Goal: Information Seeking & Learning: Learn about a topic

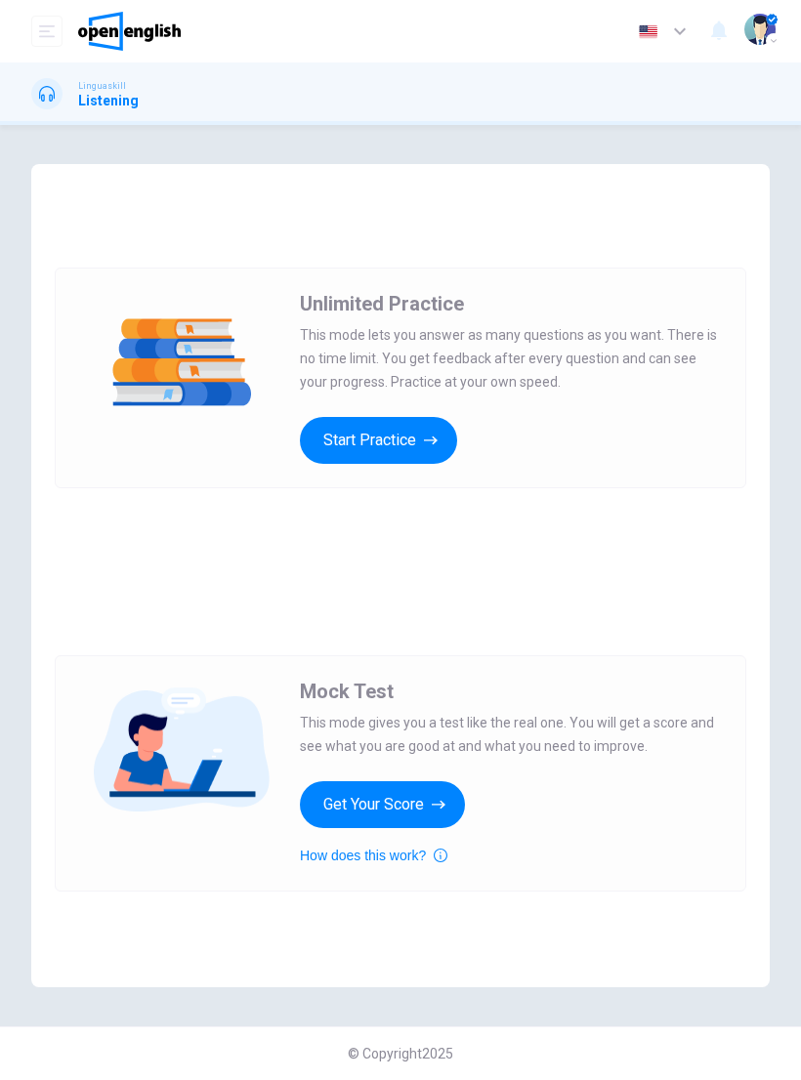
click at [594, 846] on div "Mock Test This mode gives you a test like the real one. You will get a score an…" at bounding box center [511, 774] width 422 height 188
click at [407, 462] on button "Start Practice" at bounding box center [378, 440] width 157 height 47
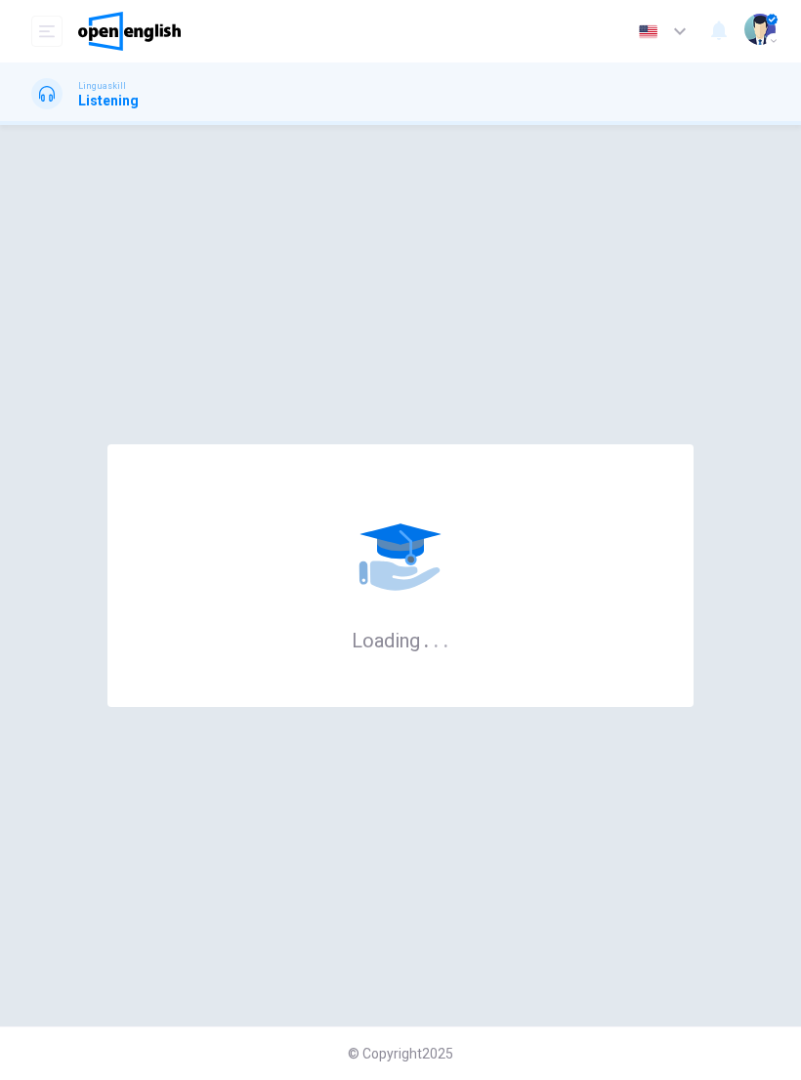
click at [442, 412] on div "Loading . . ." at bounding box center [400, 576] width 739 height 824
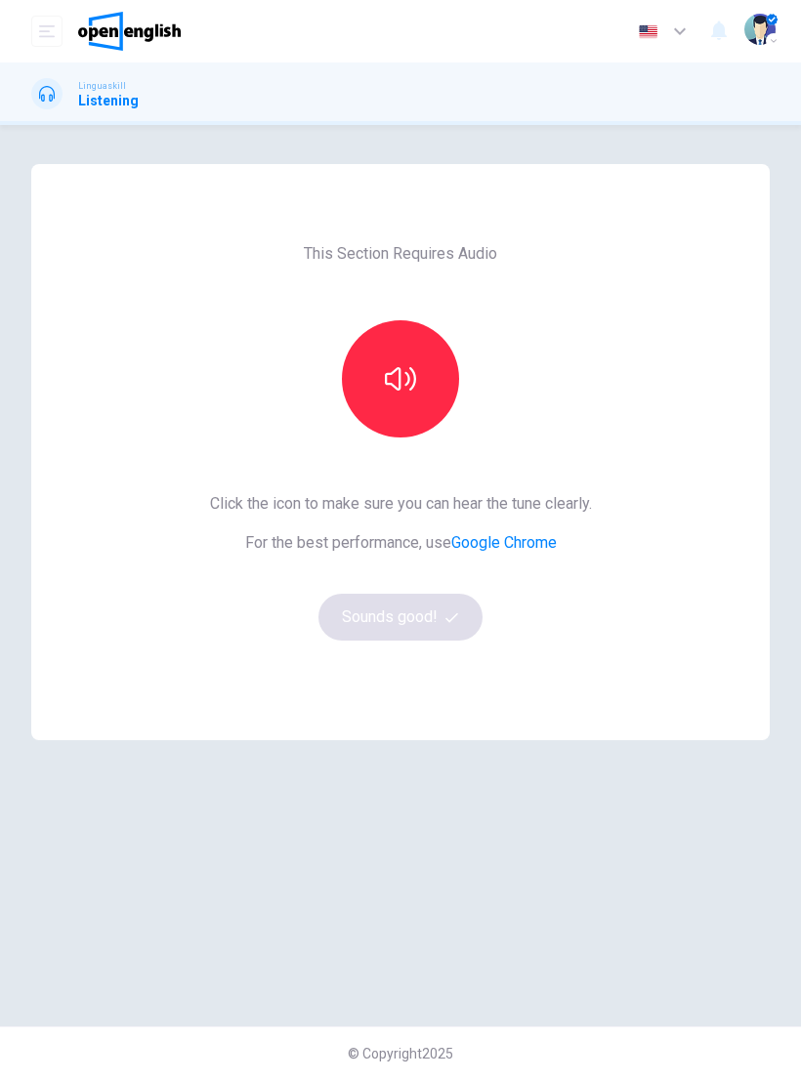
click at [390, 371] on icon "button" at bounding box center [400, 378] width 31 height 31
click at [369, 370] on button "button" at bounding box center [400, 378] width 117 height 117
click at [383, 422] on button "button" at bounding box center [400, 378] width 117 height 117
click at [371, 623] on button "Sounds good!" at bounding box center [400, 617] width 164 height 47
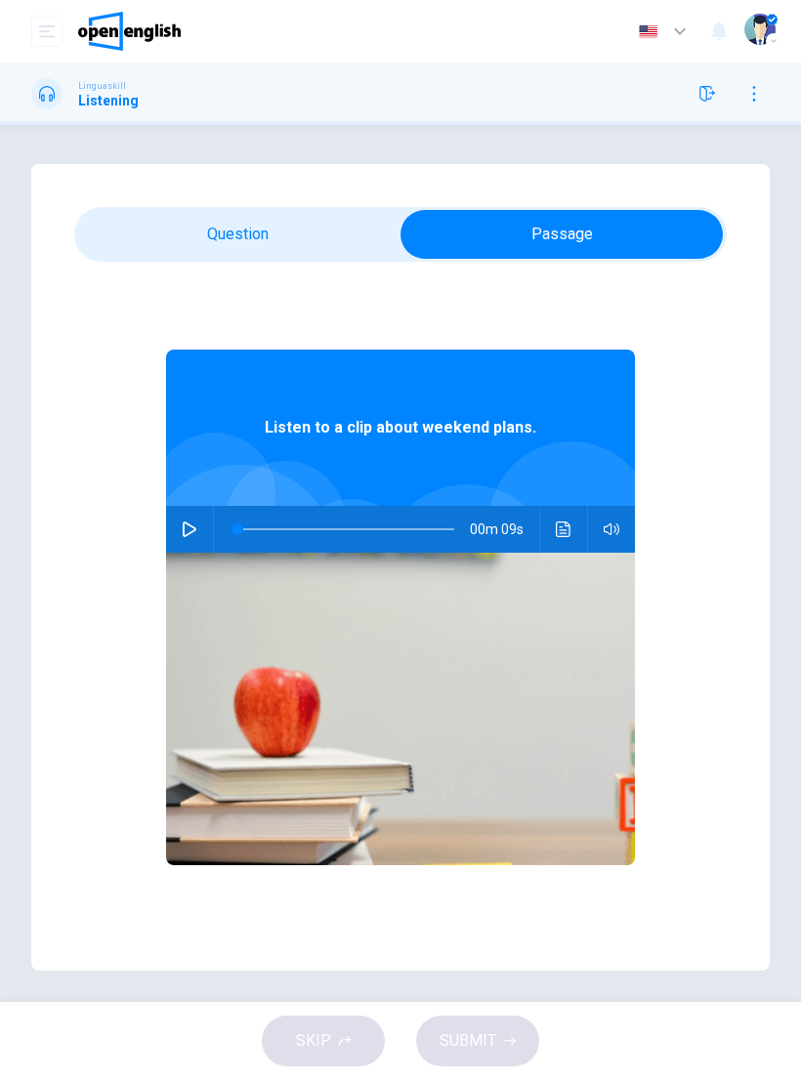
click at [194, 526] on icon "button" at bounding box center [190, 530] width 16 height 16
type input "*"
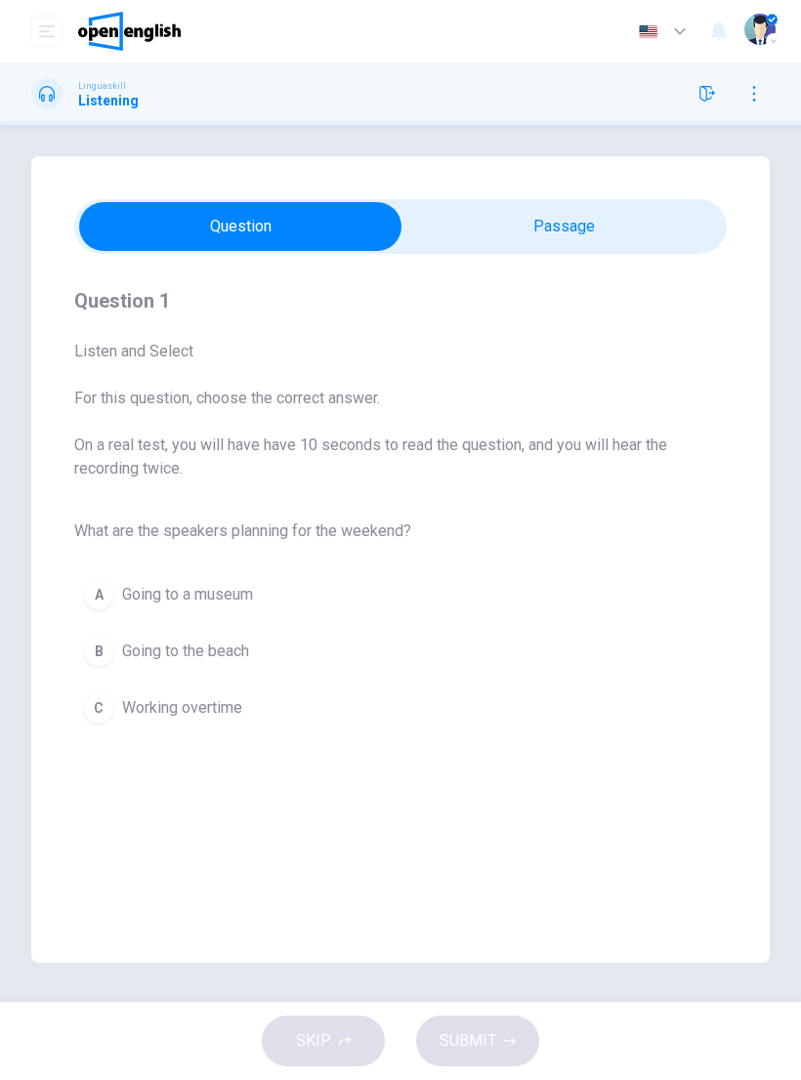
scroll to position [8, 0]
click at [97, 650] on div "B" at bounding box center [98, 651] width 31 height 31
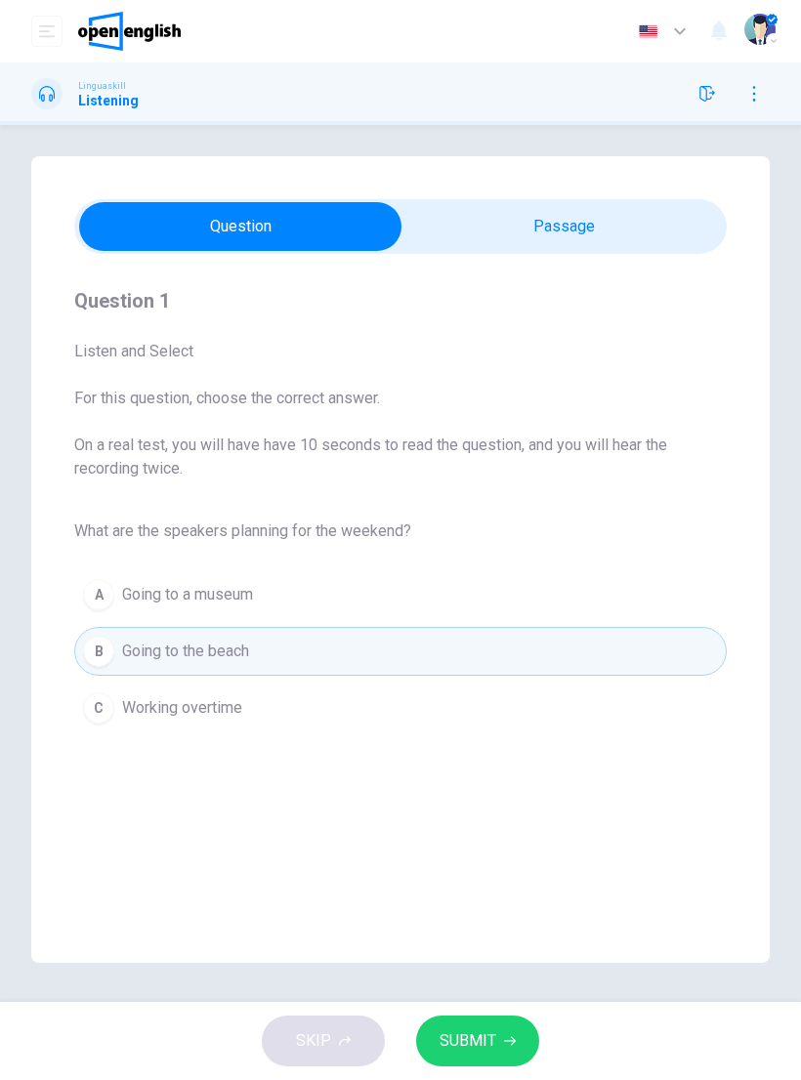
click at [453, 1051] on span "SUBMIT" at bounding box center [468, 1041] width 57 height 27
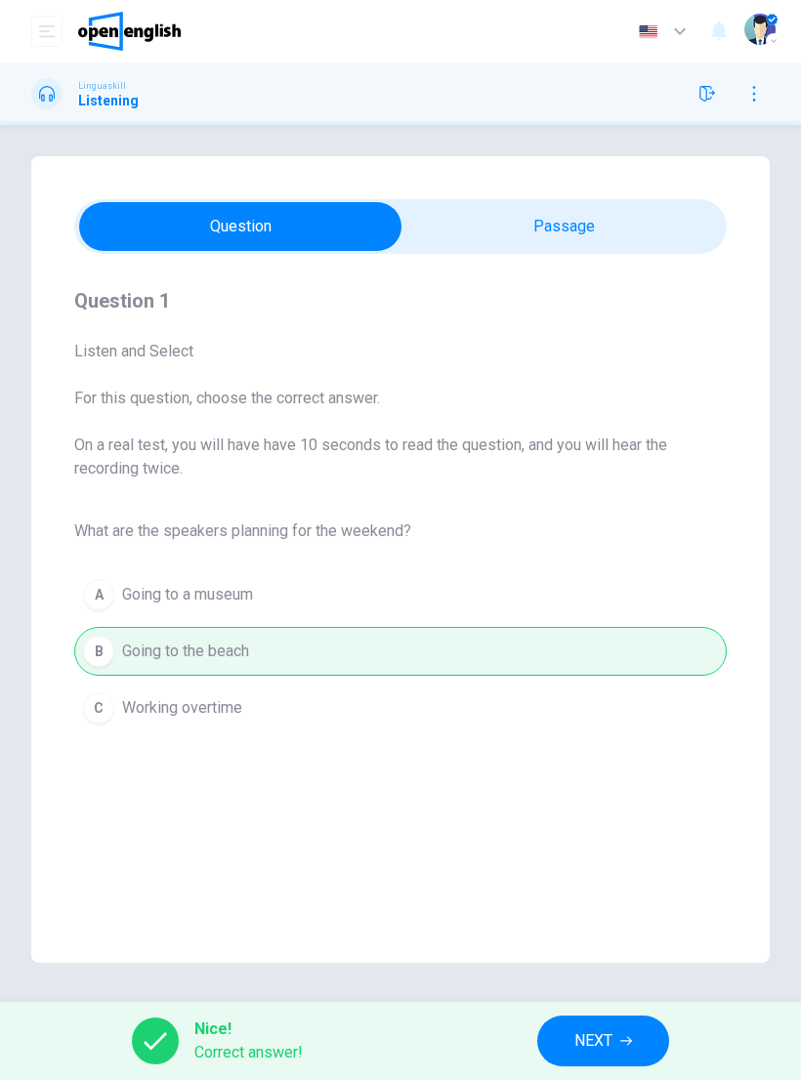
click at [604, 1058] on button "NEXT" at bounding box center [603, 1041] width 132 height 51
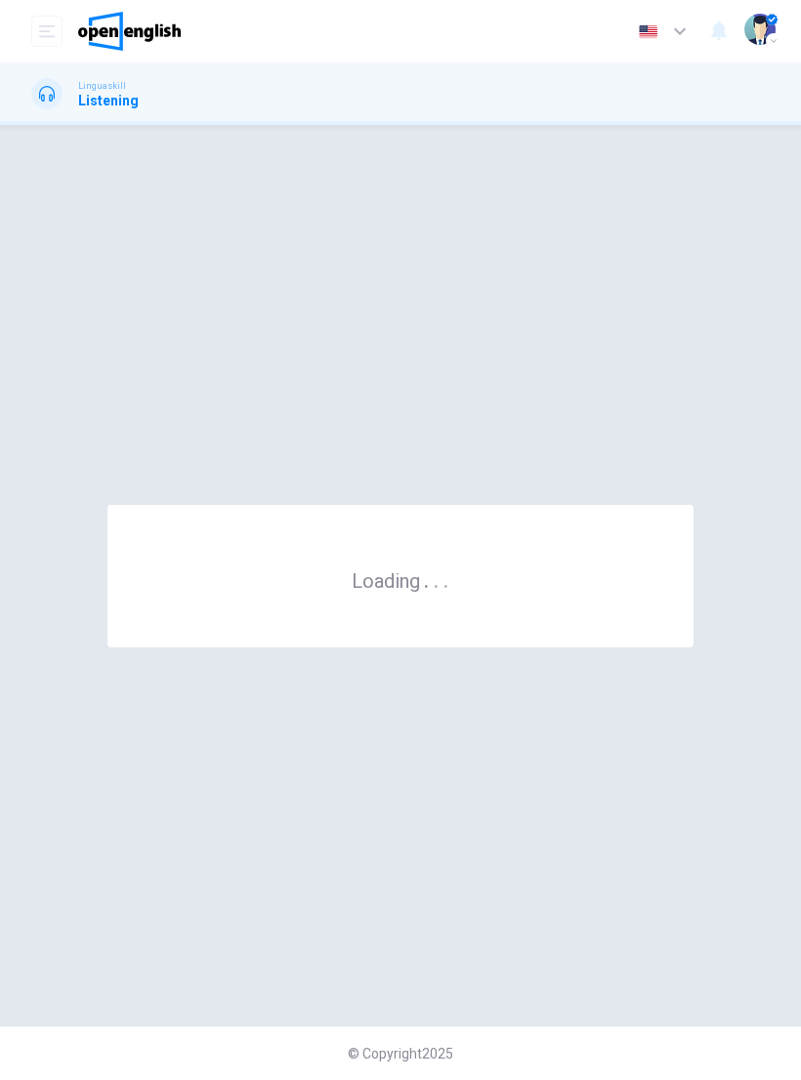
scroll to position [0, 0]
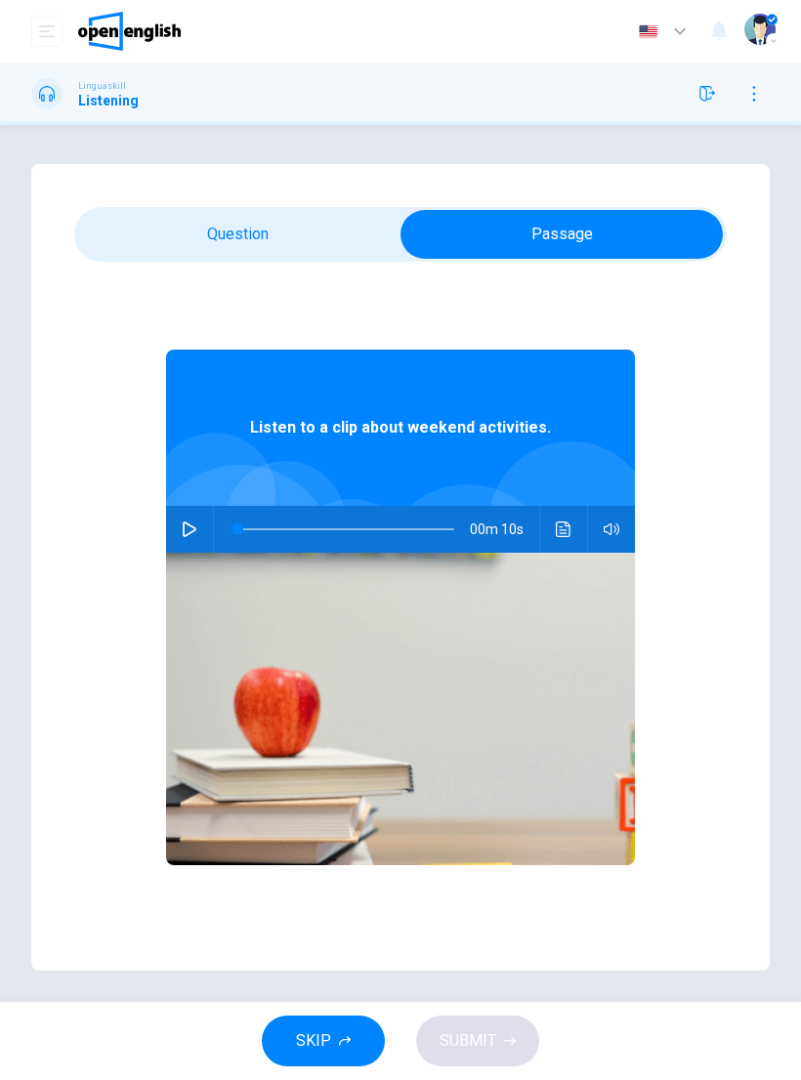
click at [202, 525] on button "button" at bounding box center [189, 529] width 31 height 47
type input "*"
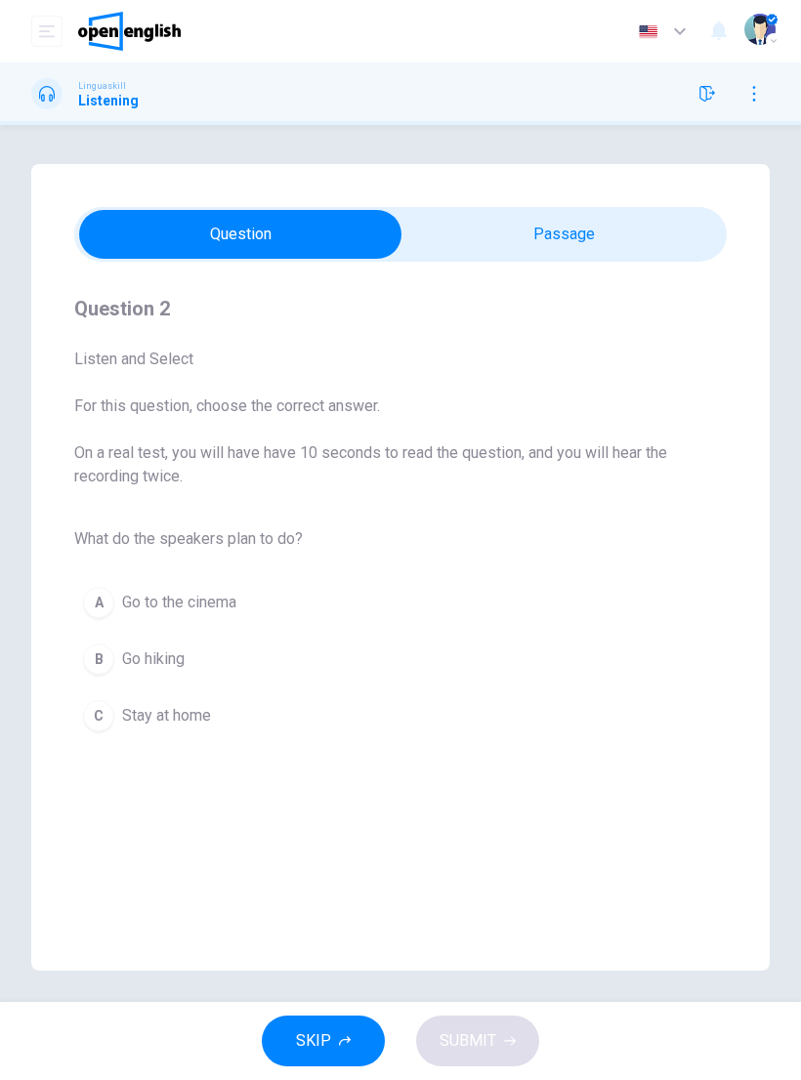
click at [107, 659] on div "B" at bounding box center [98, 659] width 31 height 31
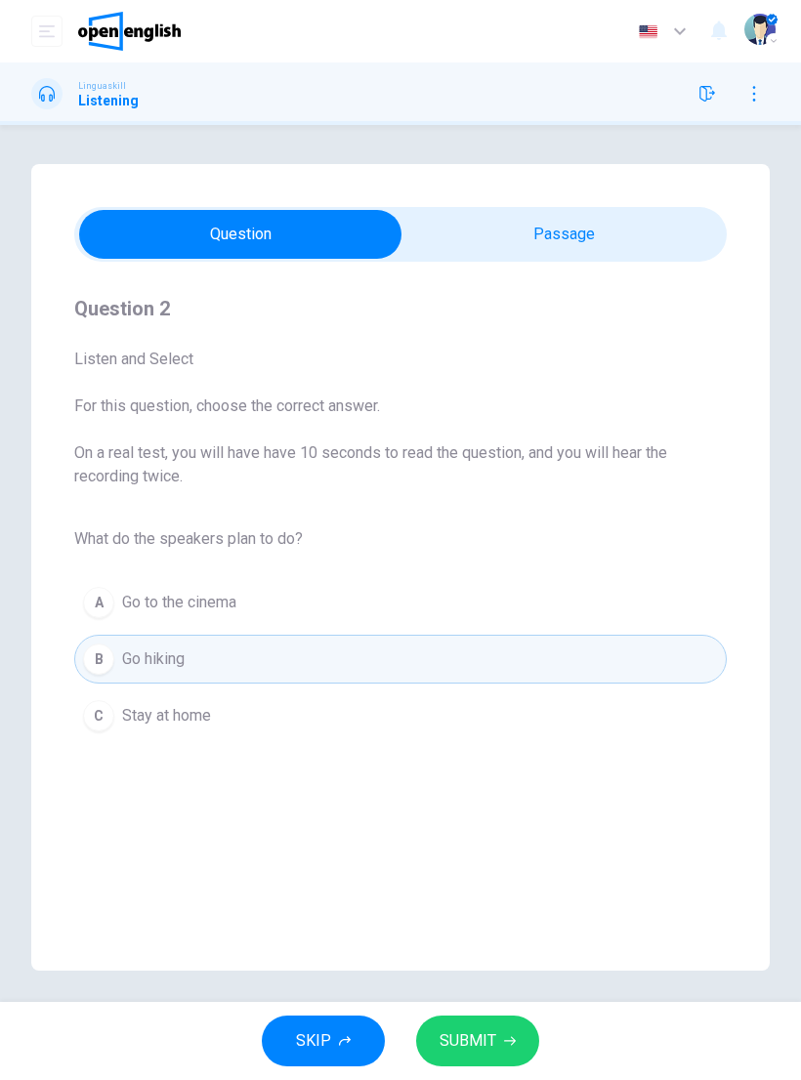
click at [487, 1035] on span "SUBMIT" at bounding box center [468, 1041] width 57 height 27
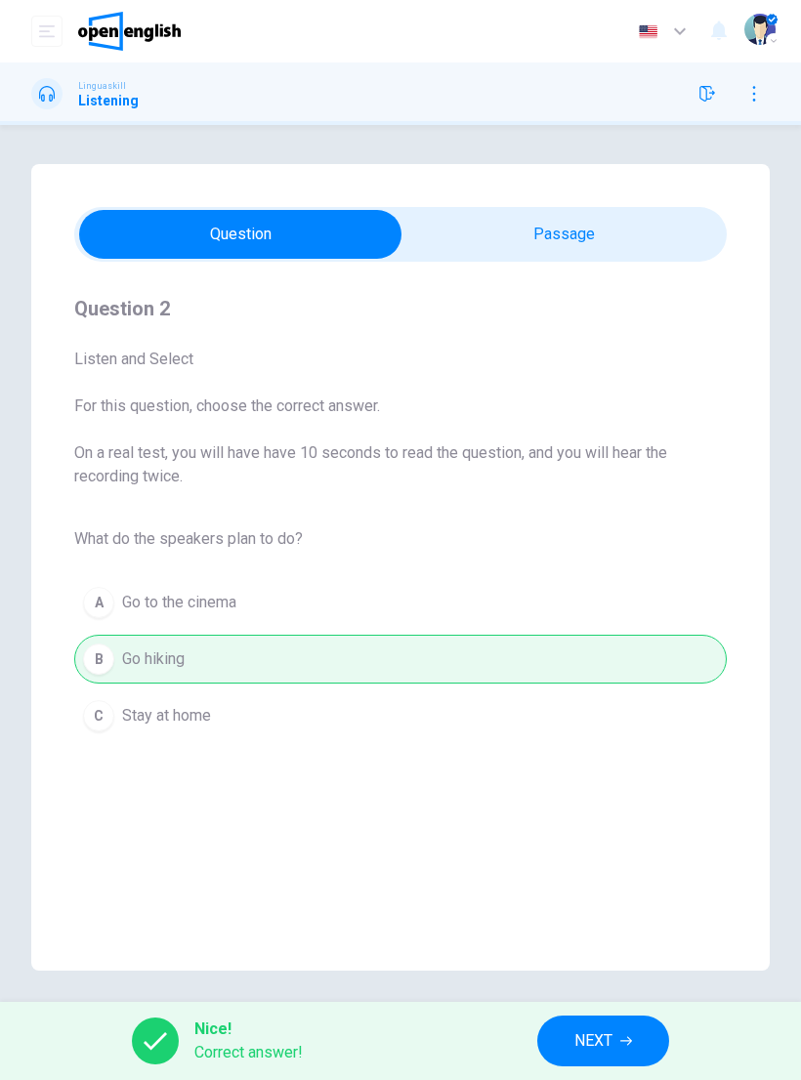
click at [606, 1034] on span "NEXT" at bounding box center [593, 1041] width 38 height 27
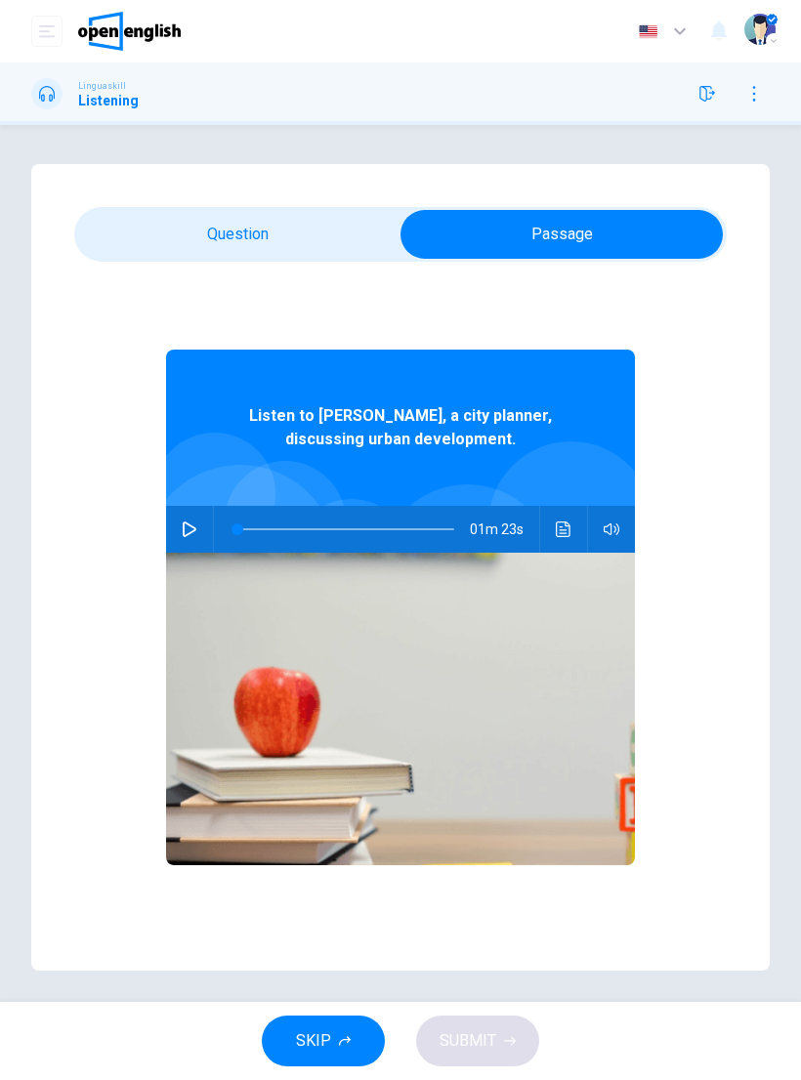
click at [191, 533] on icon "button" at bounding box center [190, 530] width 14 height 16
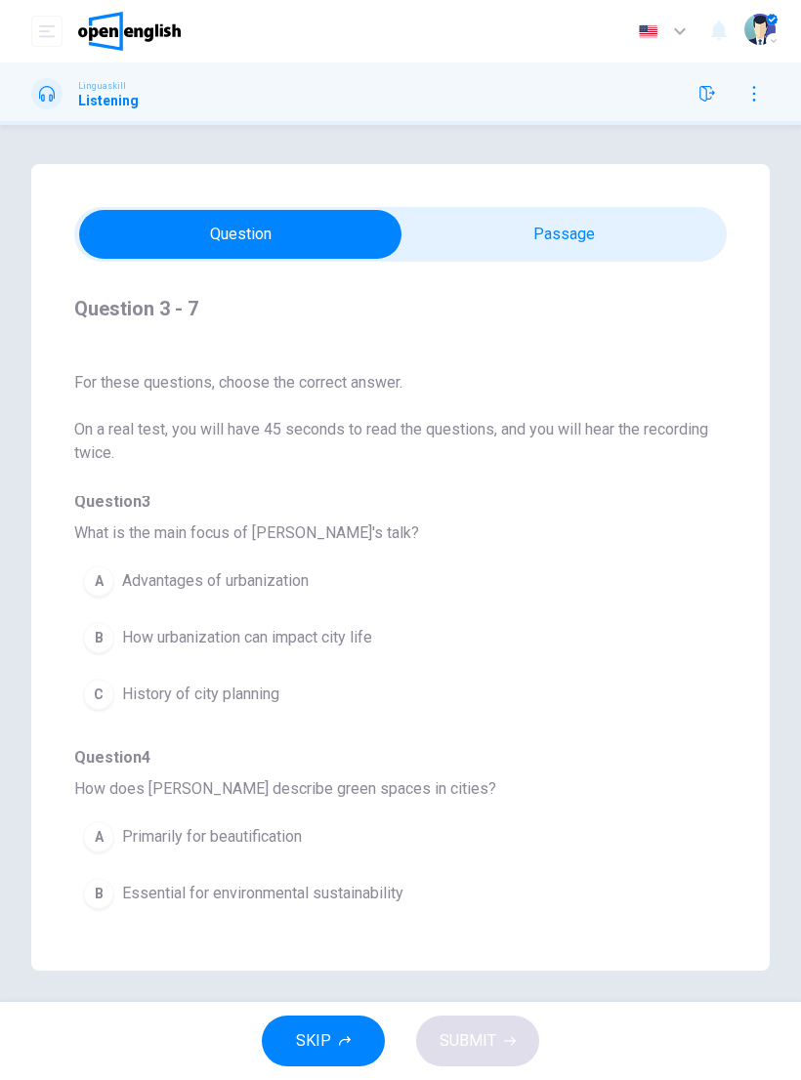
scroll to position [2, 0]
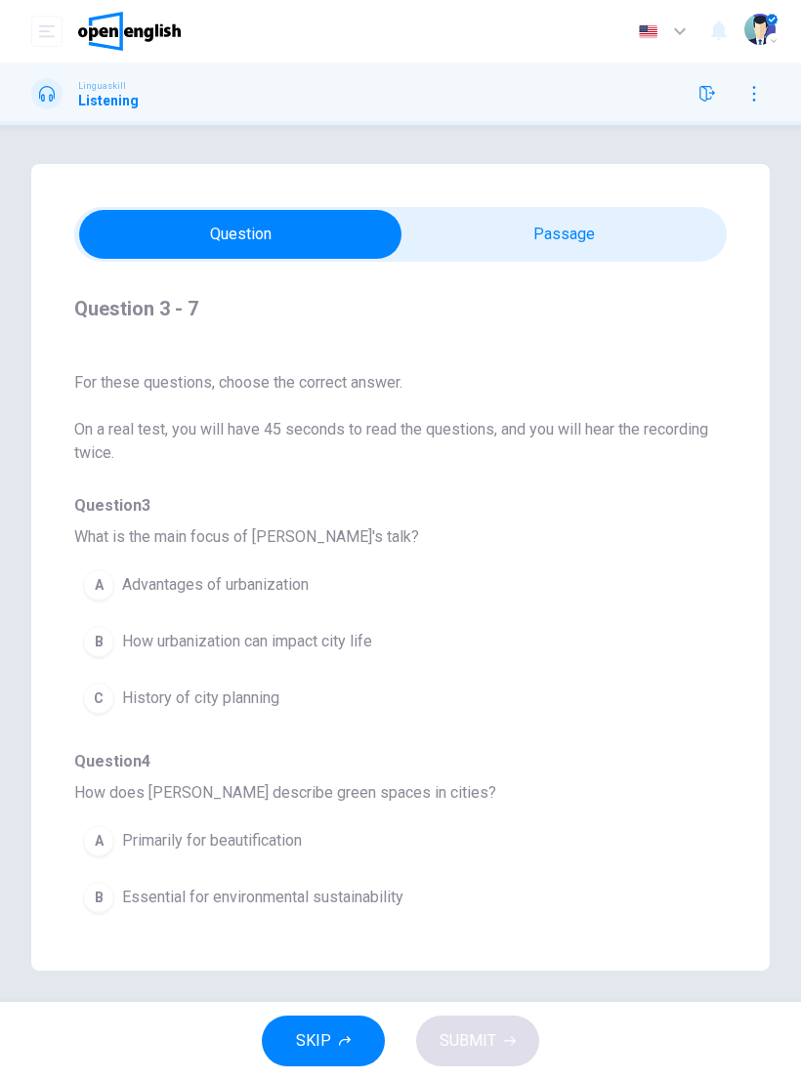
click at [96, 642] on div "B" at bounding box center [98, 641] width 31 height 31
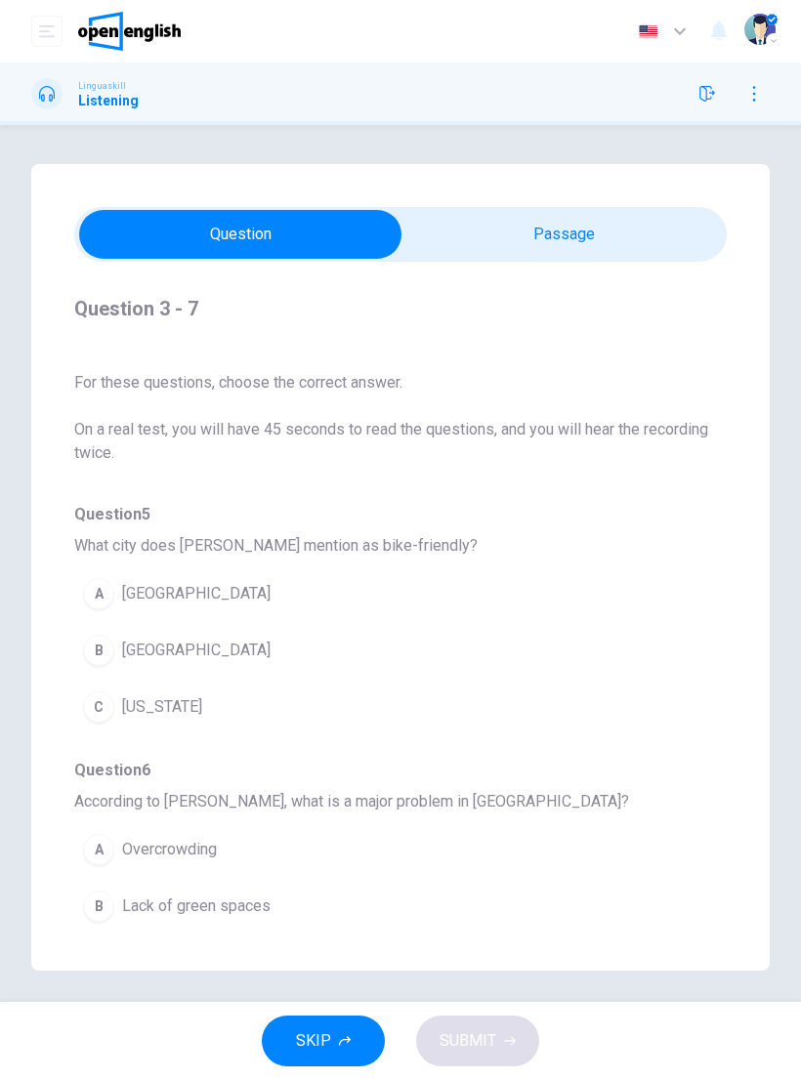
scroll to position [483, 0]
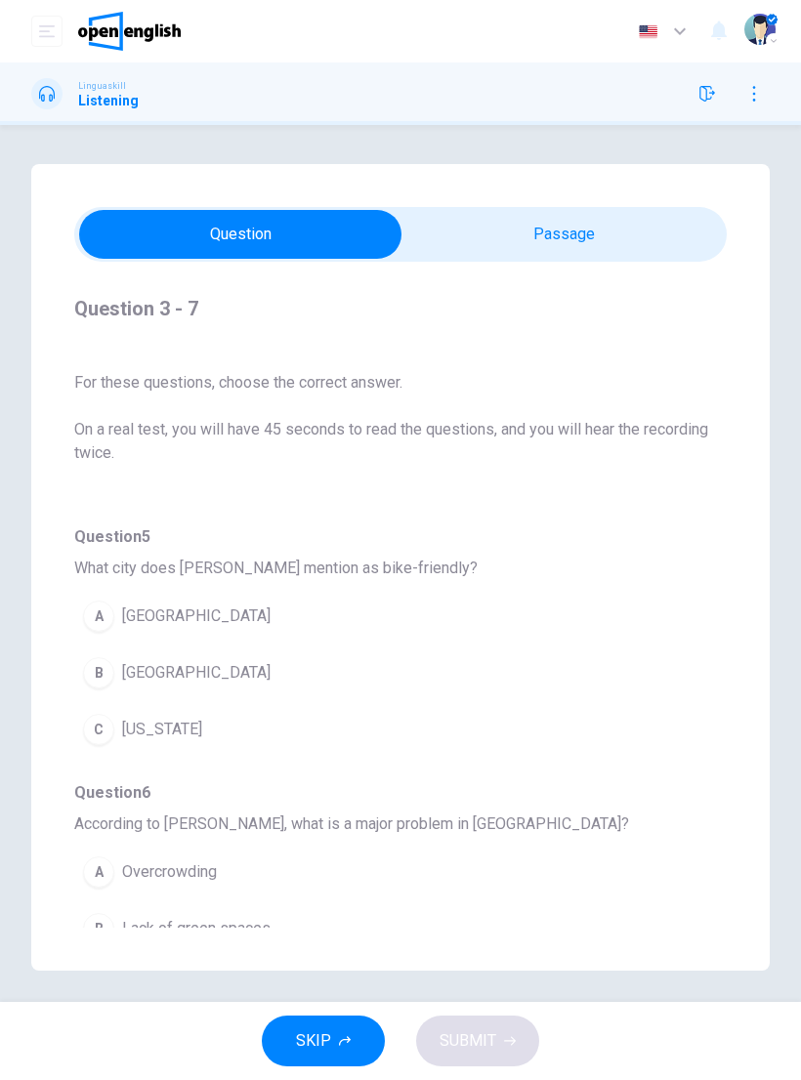
click at [91, 621] on div "A" at bounding box center [98, 616] width 31 height 31
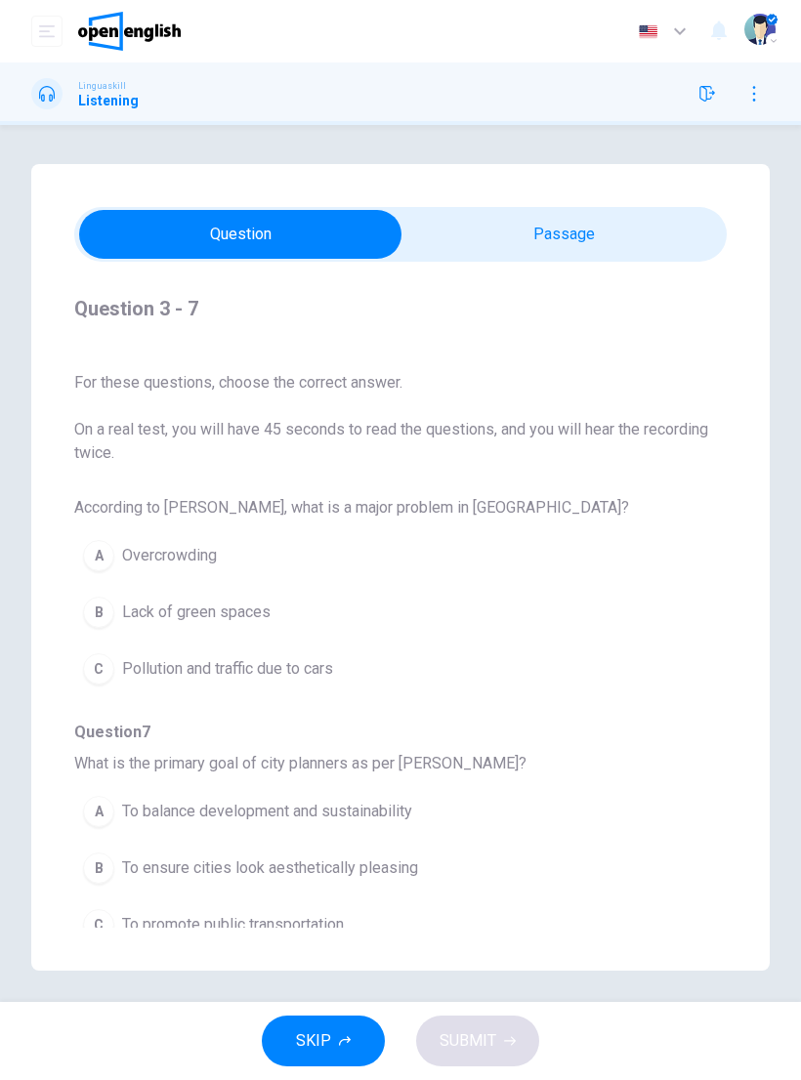
scroll to position [799, 0]
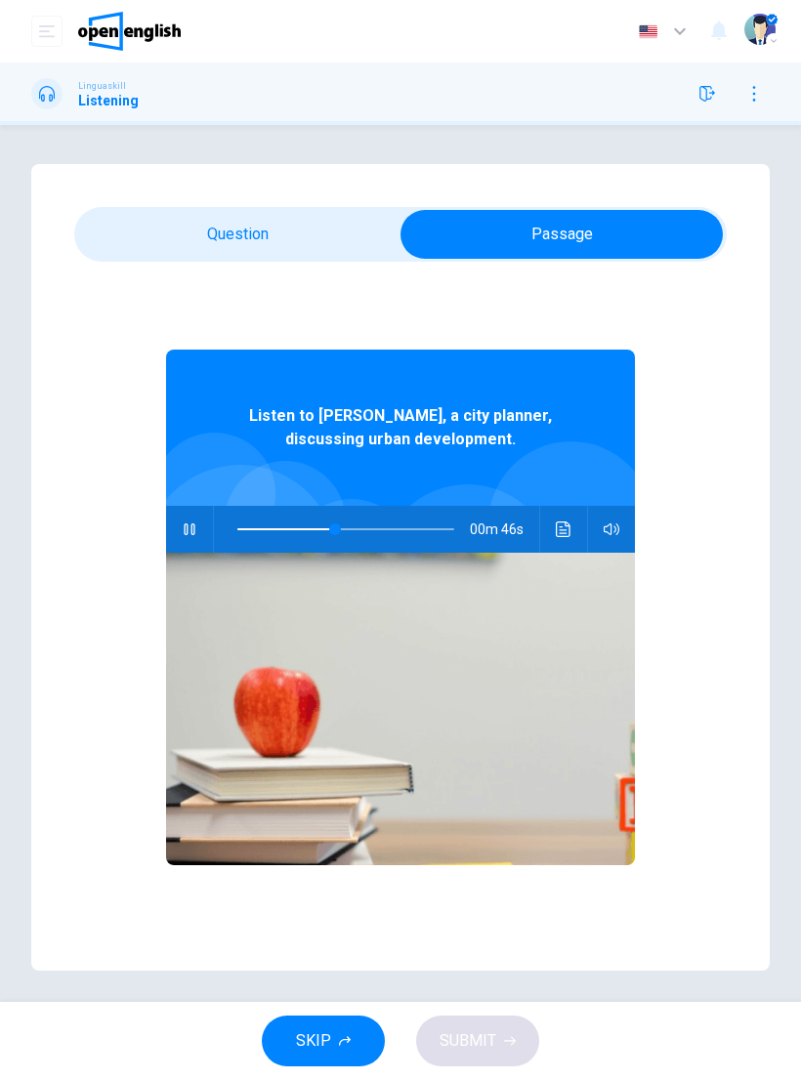
click at [556, 533] on icon "Click to see the audio transcription" at bounding box center [563, 530] width 15 height 16
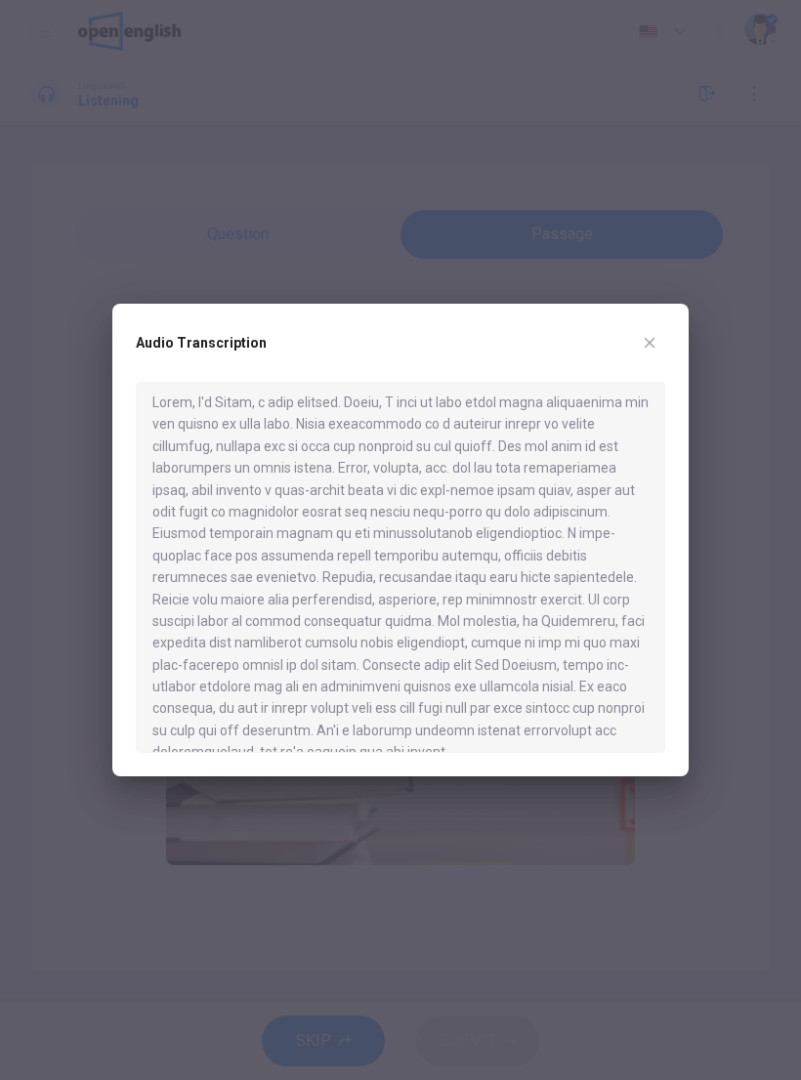
scroll to position [6, 0]
click at [59, 258] on div at bounding box center [400, 540] width 801 height 1080
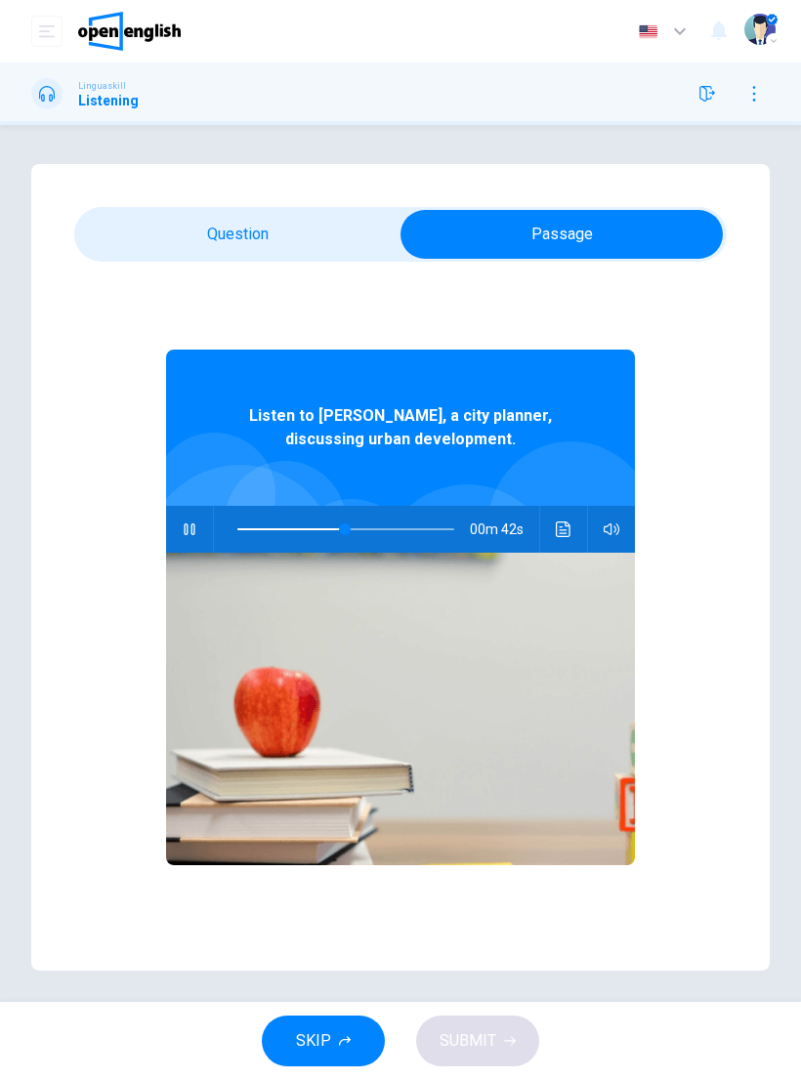
click at [189, 529] on icon "button" at bounding box center [190, 530] width 16 height 16
click at [191, 529] on icon "button" at bounding box center [190, 530] width 16 height 16
type input "**"
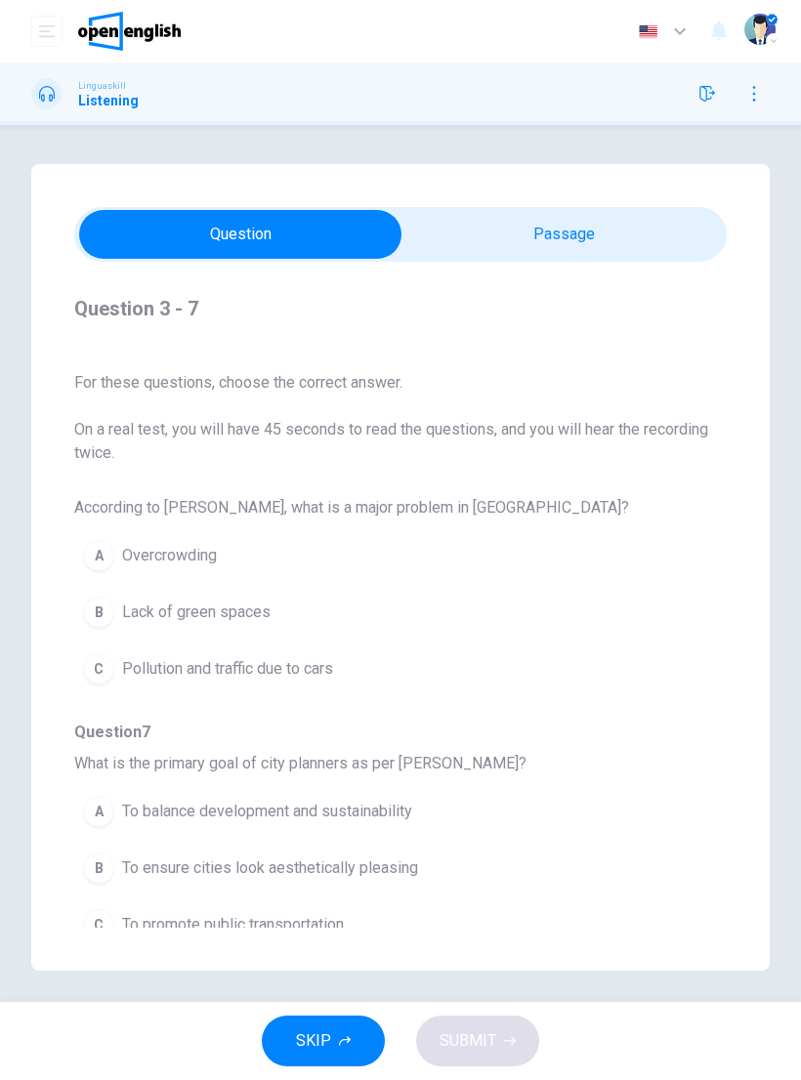
click at [614, 910] on div "Question 3 - 7 For these questions, choose the correct answer. On a real test, …" at bounding box center [400, 567] width 739 height 807
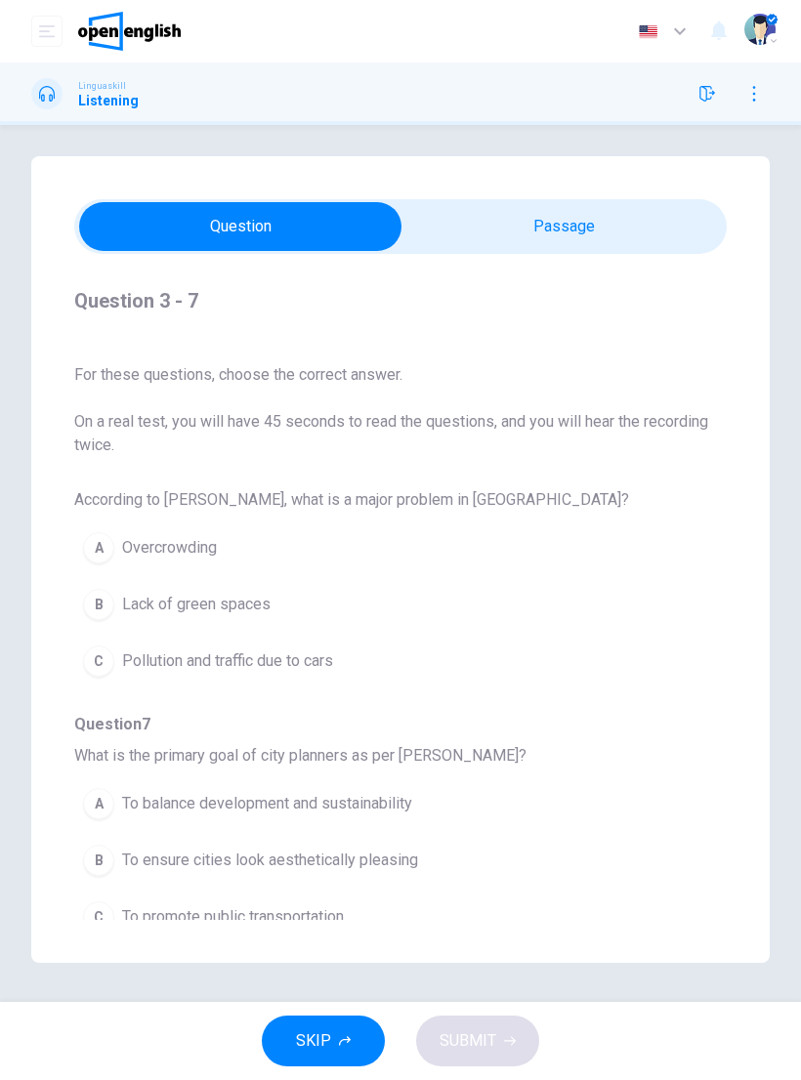
click at [105, 555] on div "A" at bounding box center [98, 547] width 31 height 31
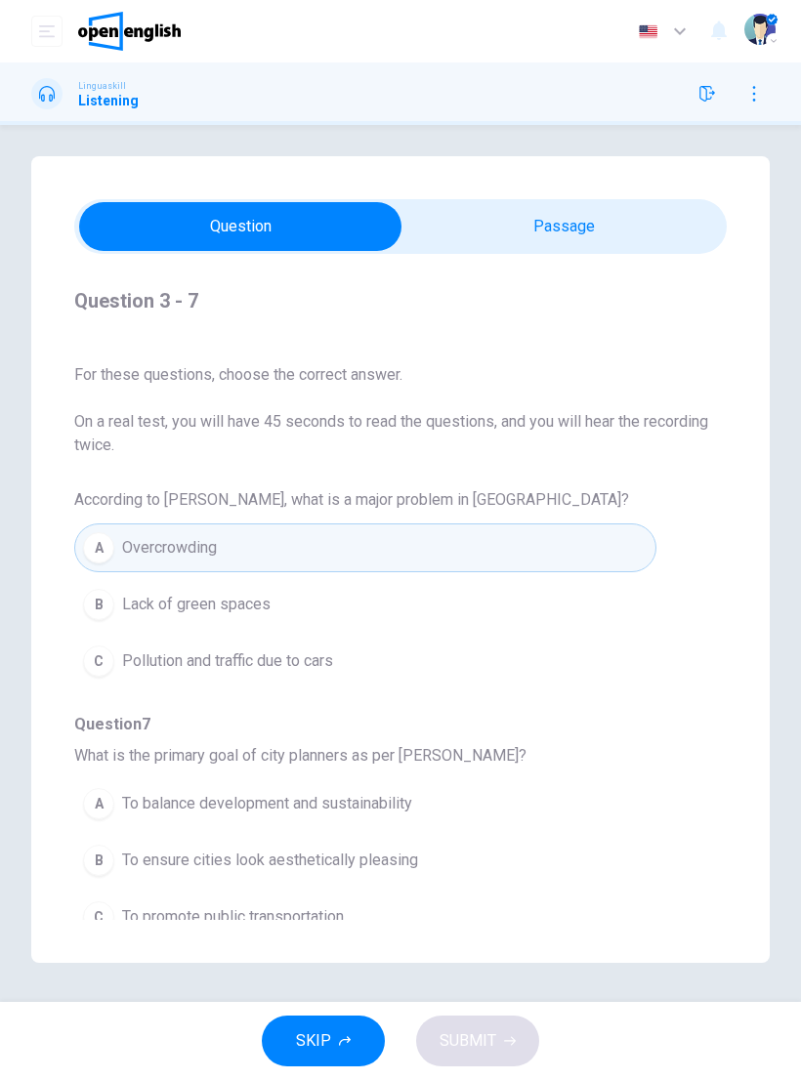
scroll to position [799, 0]
click at [749, 99] on icon "button" at bounding box center [754, 94] width 16 height 16
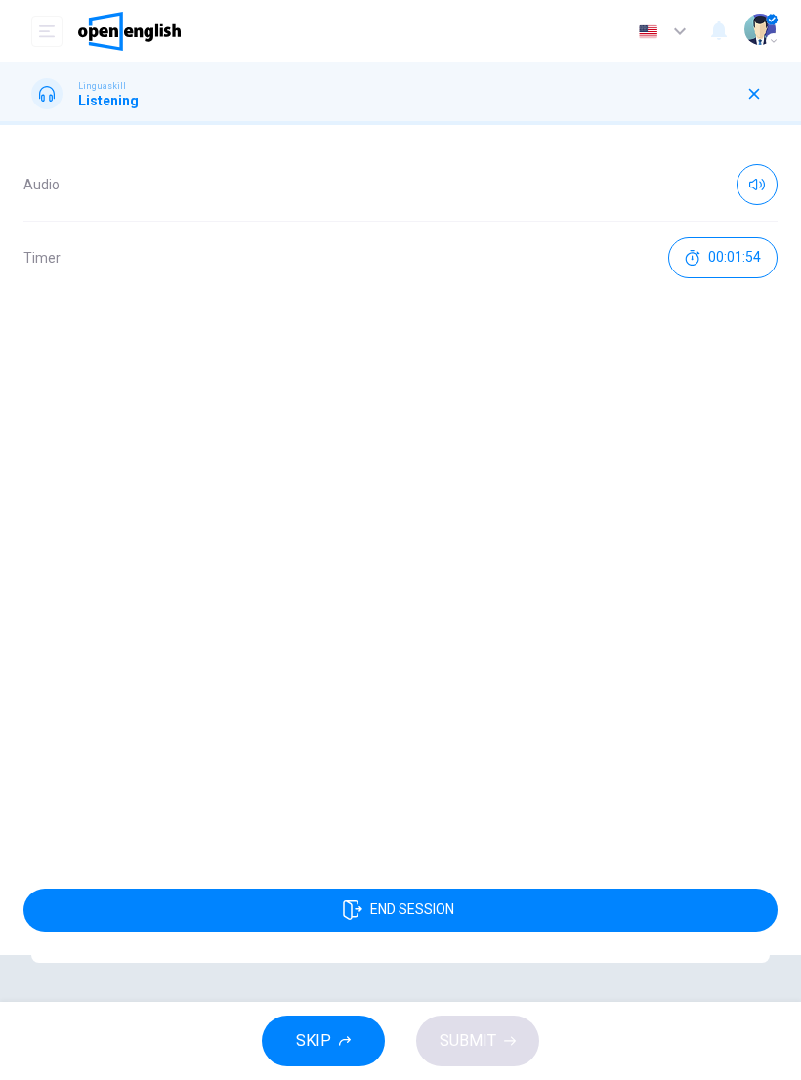
click at [744, 112] on div "Linguaskill Listening" at bounding box center [400, 94] width 801 height 63
click at [762, 83] on button "button" at bounding box center [754, 93] width 31 height 31
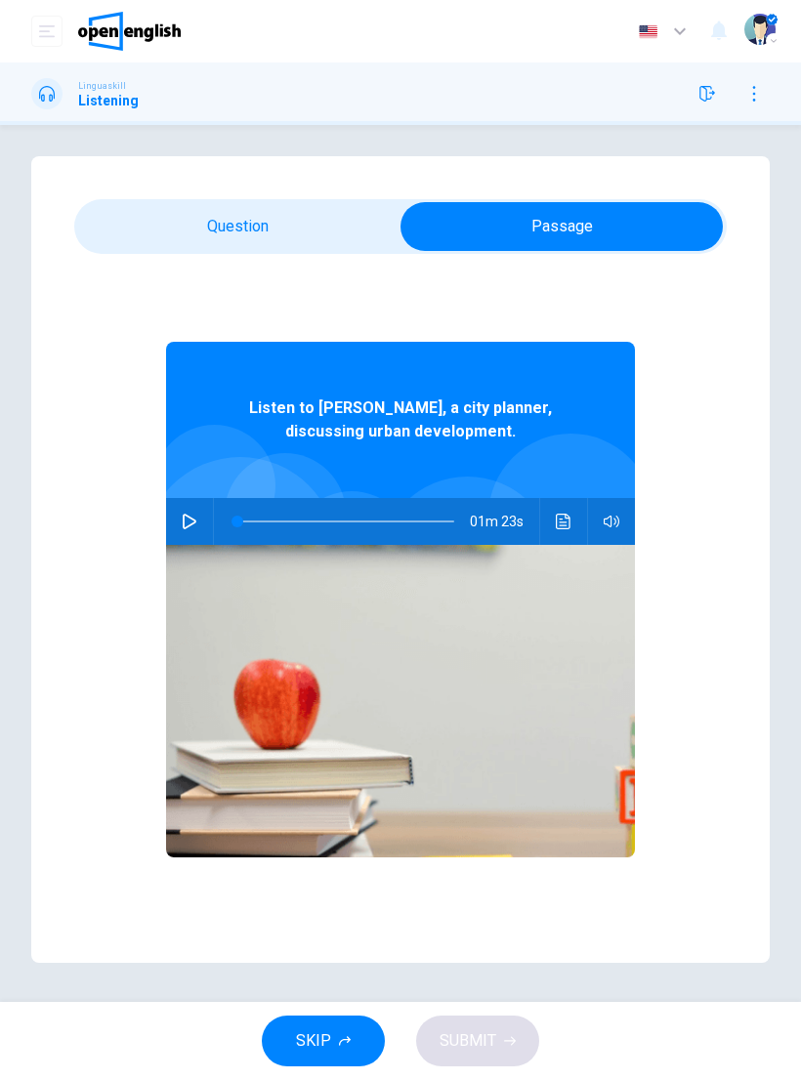
click at [552, 524] on button "Click to see the audio transcription" at bounding box center [563, 521] width 31 height 47
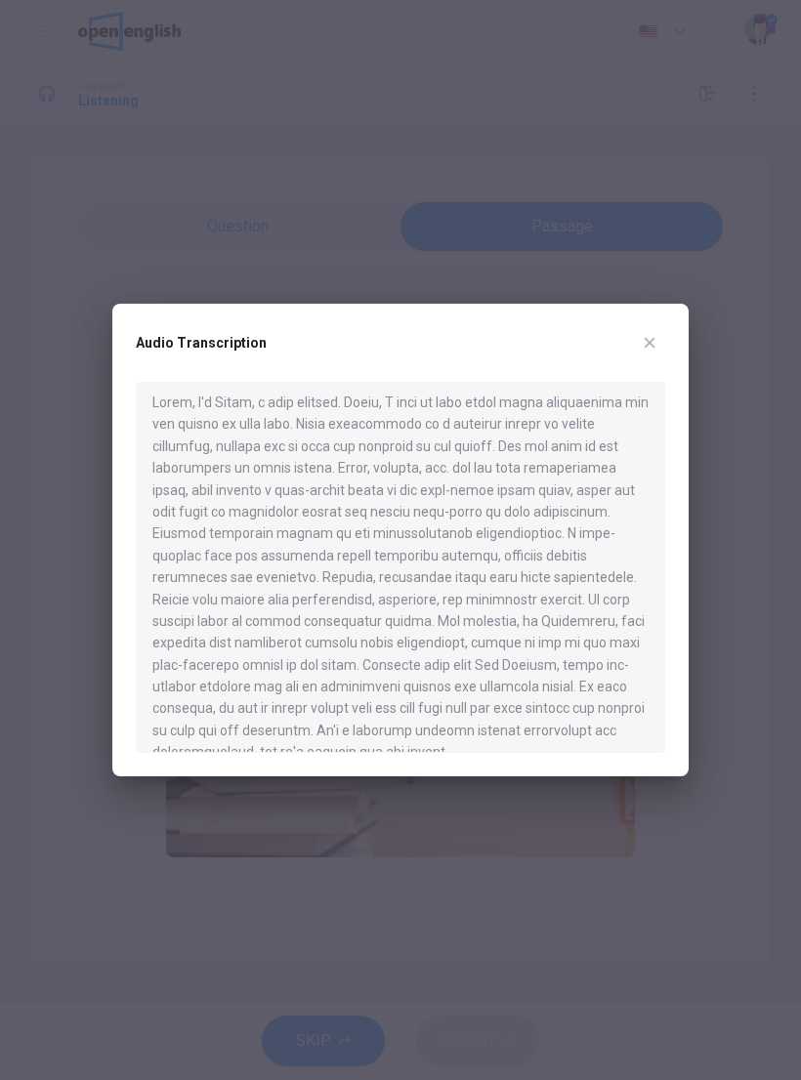
scroll to position [6, 0]
click at [664, 202] on div at bounding box center [400, 540] width 801 height 1080
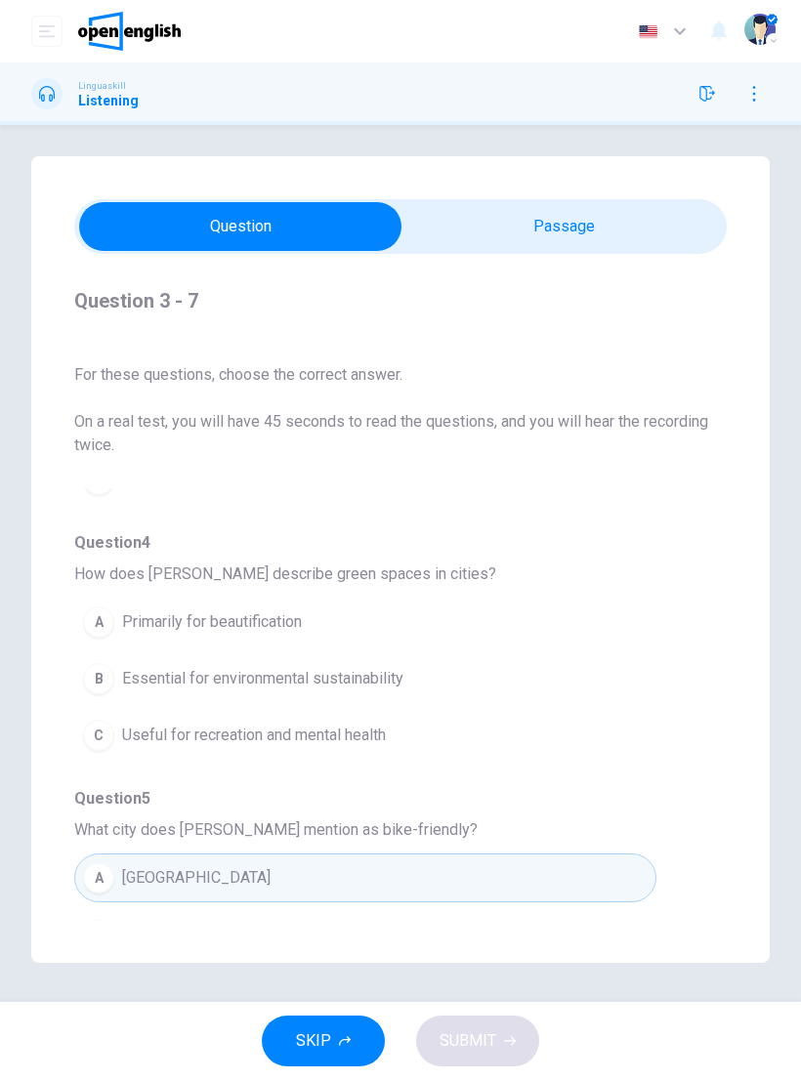
scroll to position [158, 0]
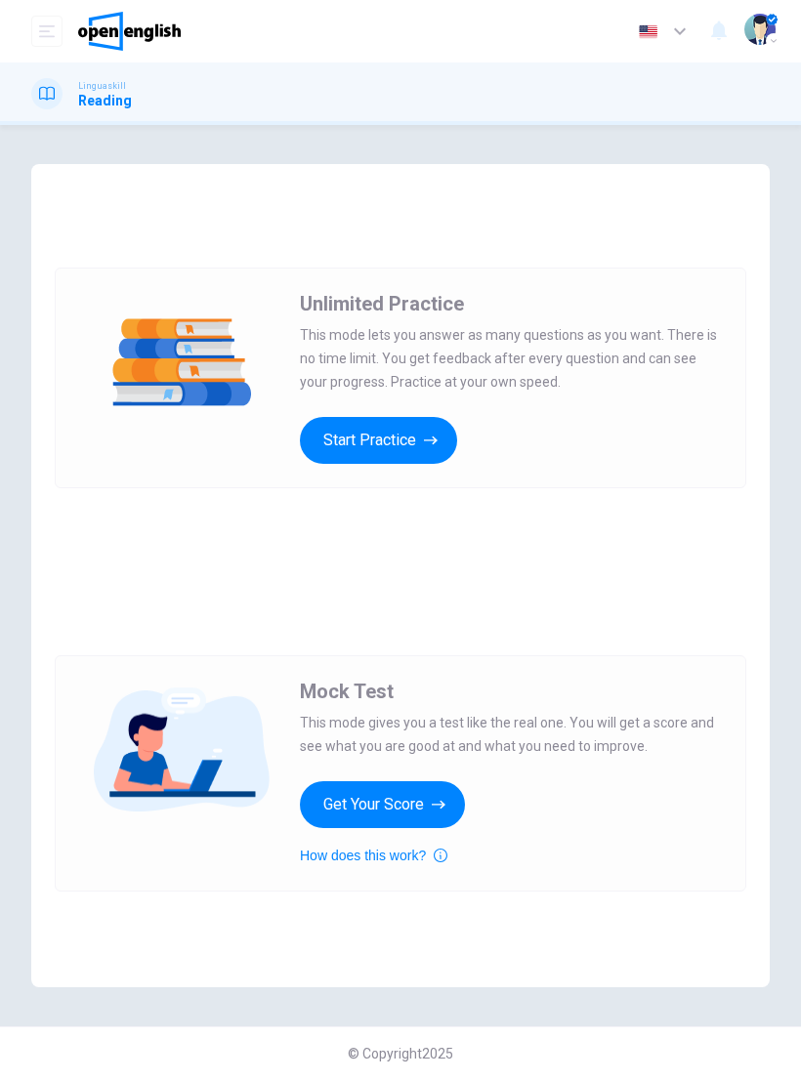
click at [294, 442] on div "Unlimited Practice This mode lets you answer as many questions as you want. The…" at bounding box center [401, 378] width 692 height 221
click at [307, 456] on button "Start Practice" at bounding box center [378, 440] width 157 height 47
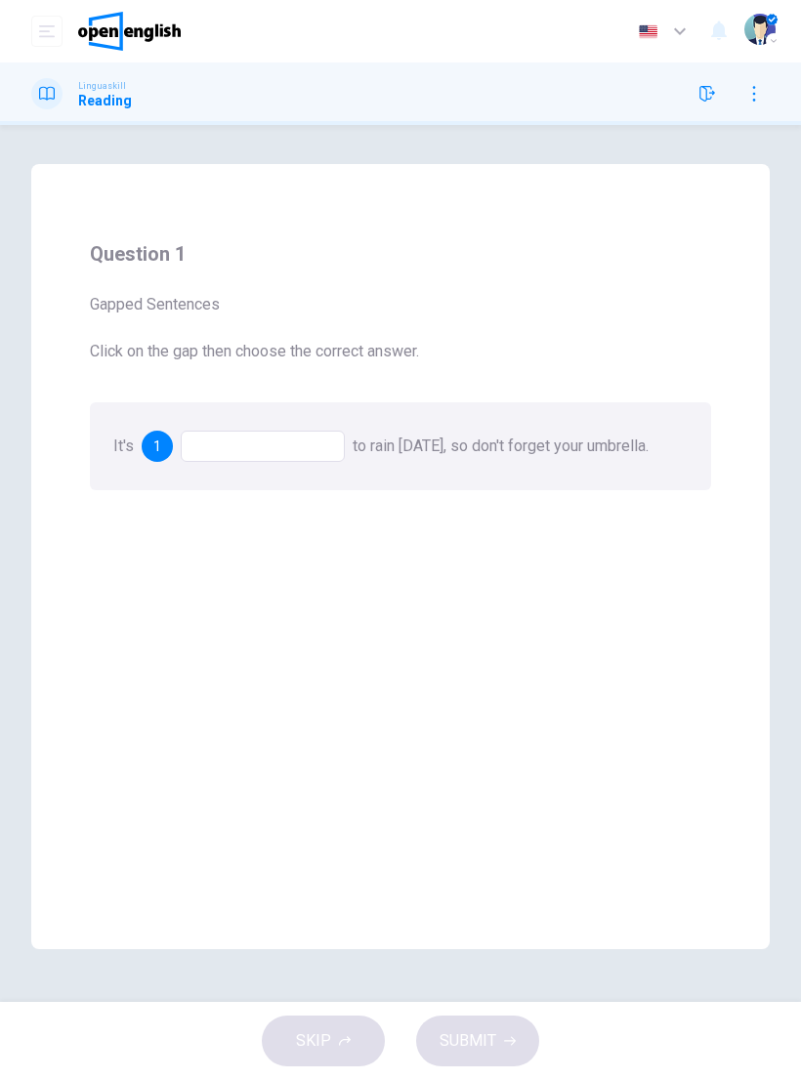
click at [161, 452] on span "1" at bounding box center [157, 447] width 8 height 14
click at [165, 445] on div "1" at bounding box center [157, 446] width 31 height 31
click at [214, 446] on div at bounding box center [263, 446] width 164 height 31
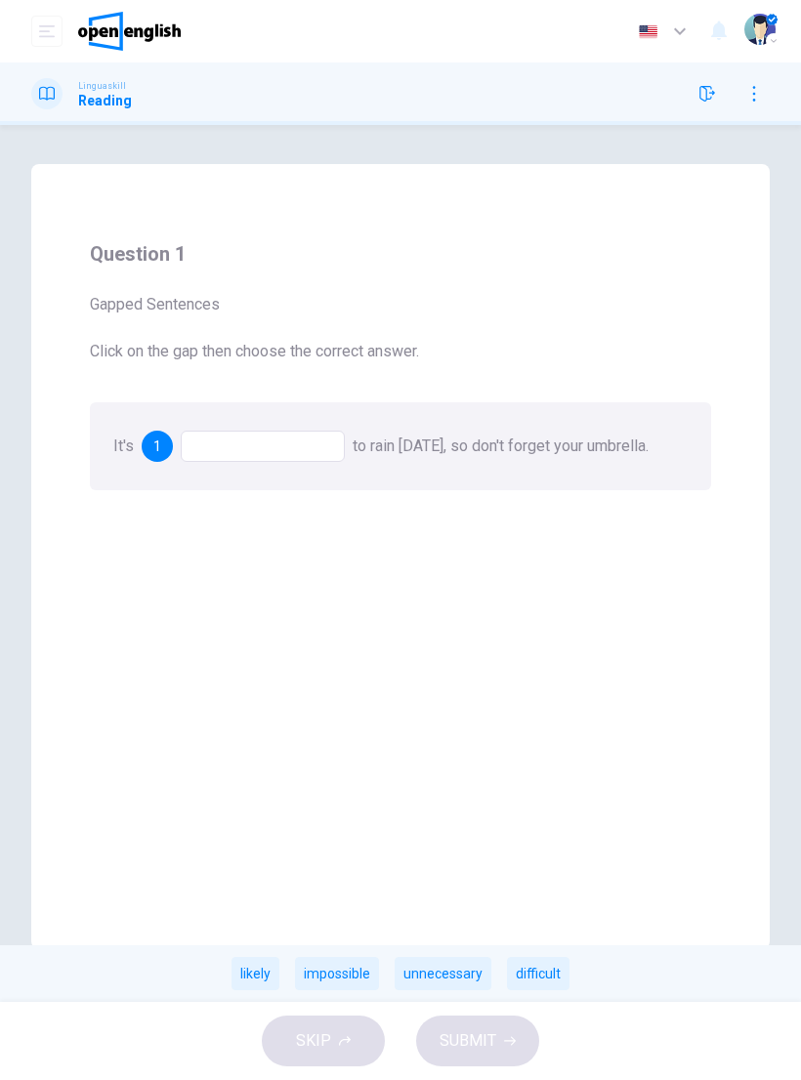
click at [248, 969] on div "likely" at bounding box center [256, 973] width 48 height 33
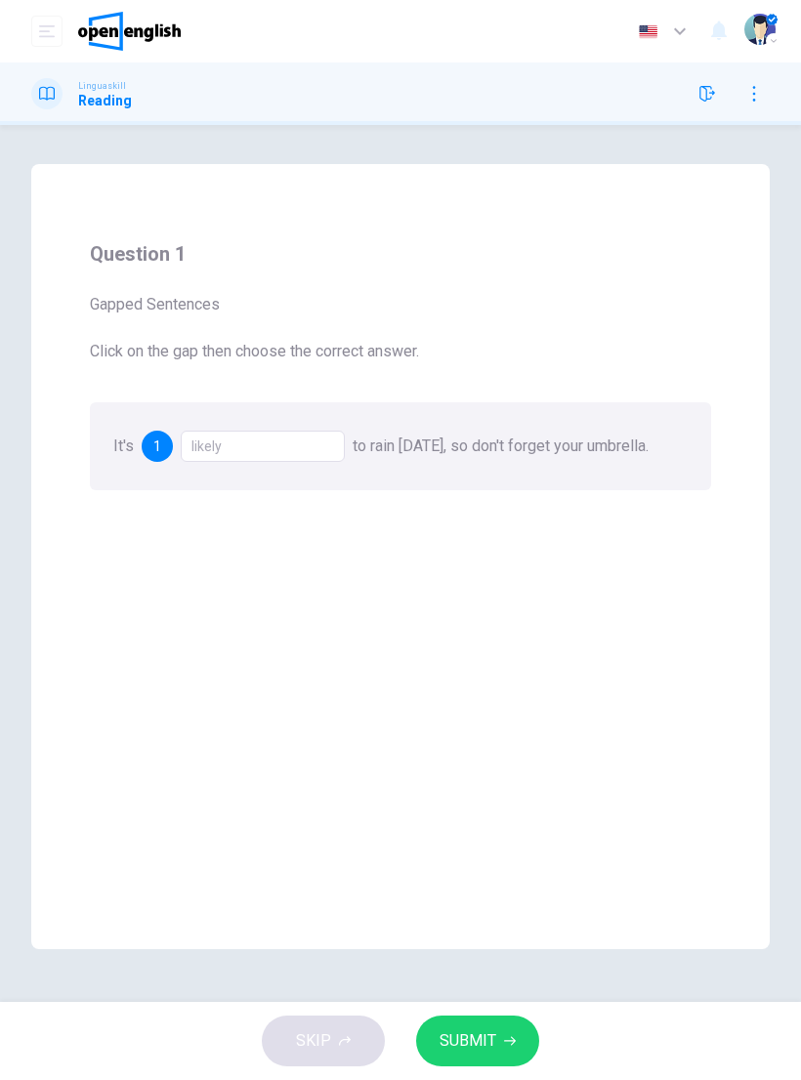
click at [463, 1030] on span "SUBMIT" at bounding box center [468, 1041] width 57 height 27
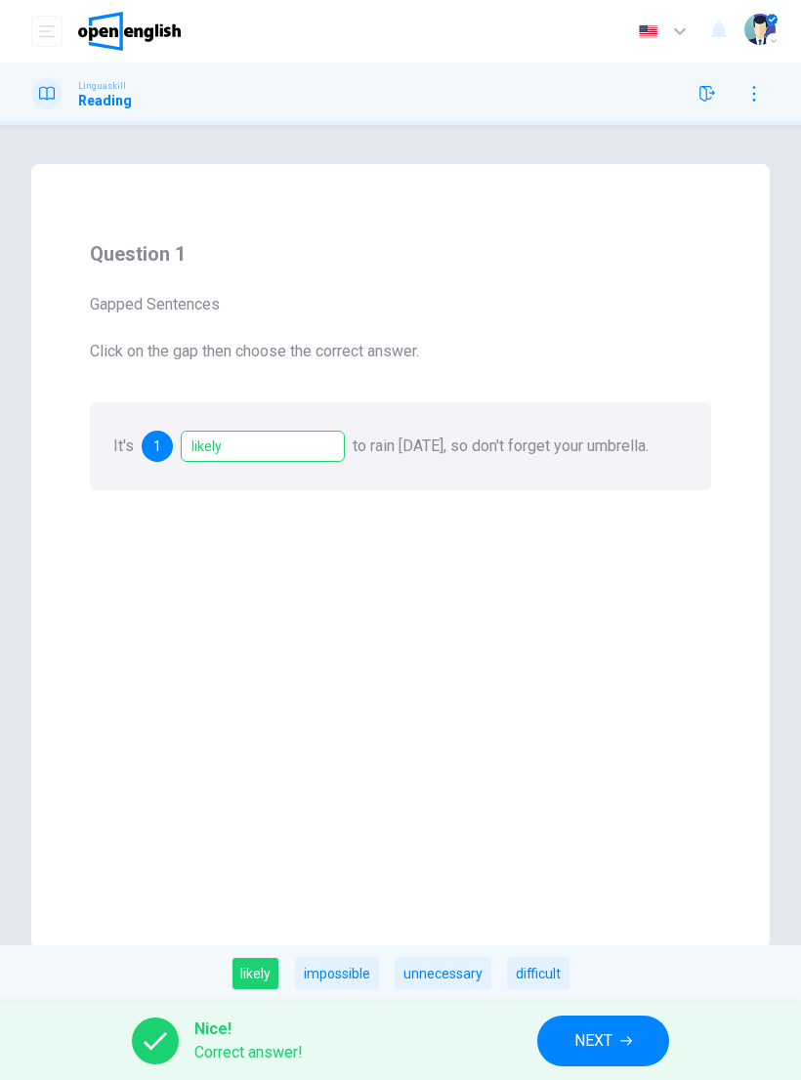
click at [571, 1040] on button "NEXT" at bounding box center [603, 1041] width 132 height 51
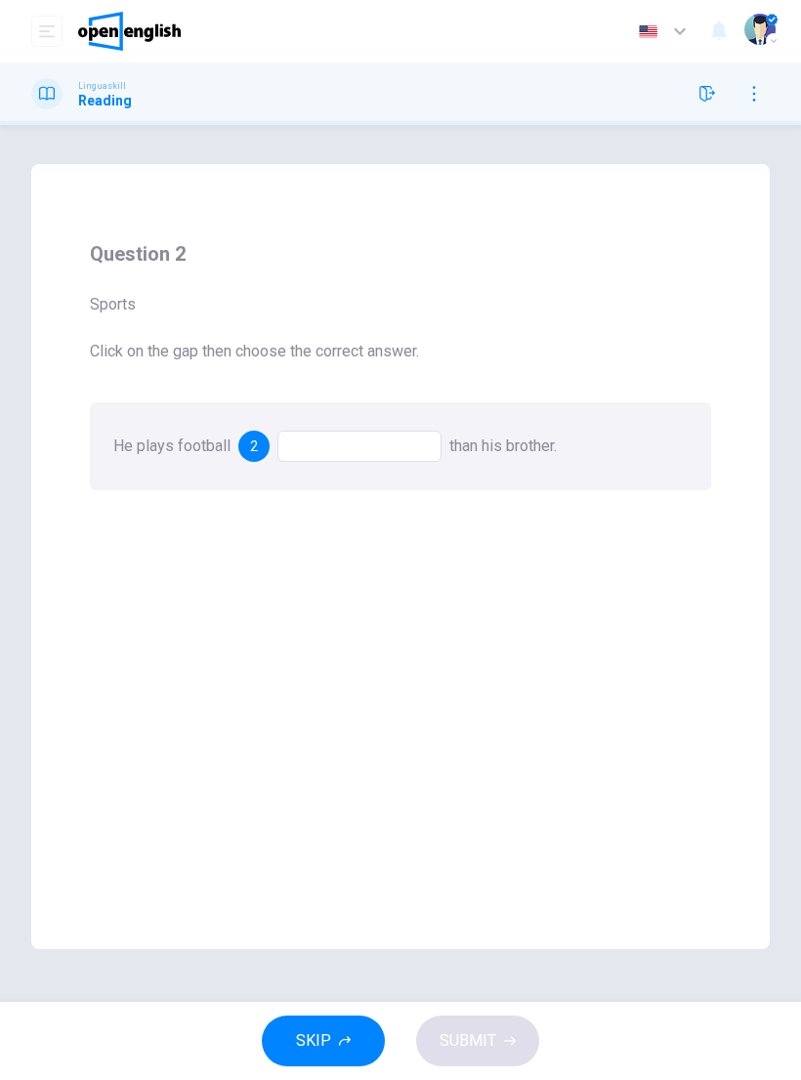
click at [353, 445] on div at bounding box center [359, 446] width 164 height 31
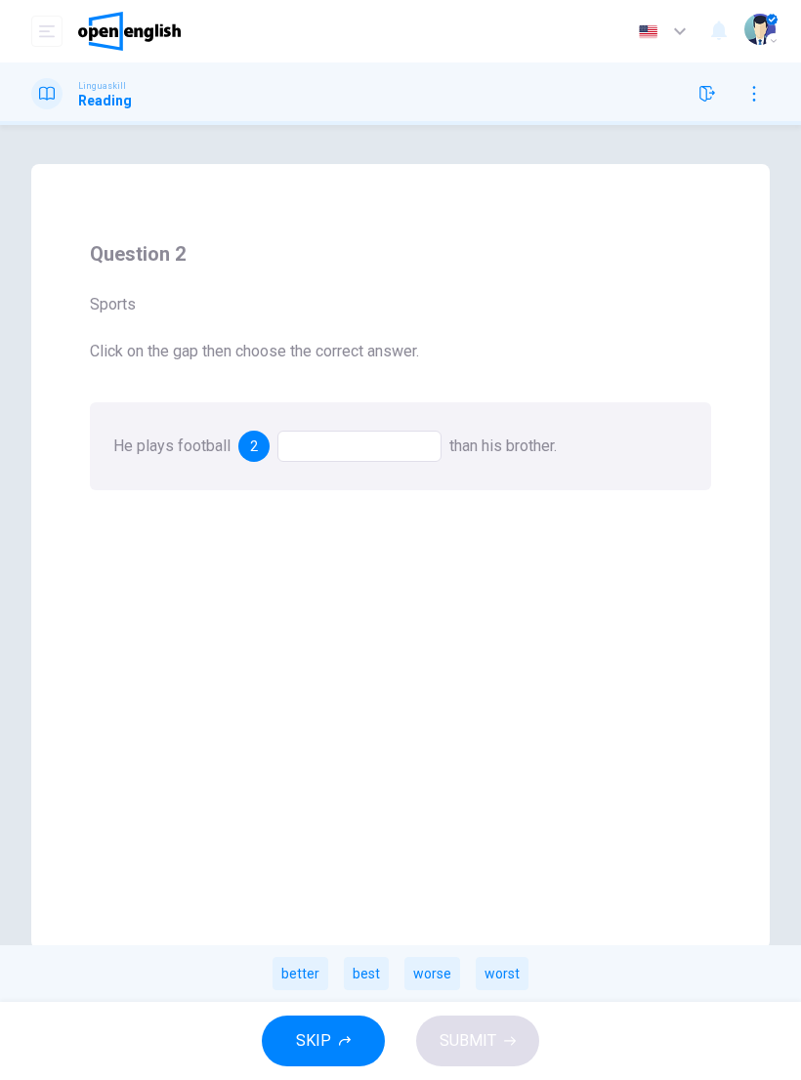
click at [292, 978] on div "better" at bounding box center [301, 973] width 56 height 33
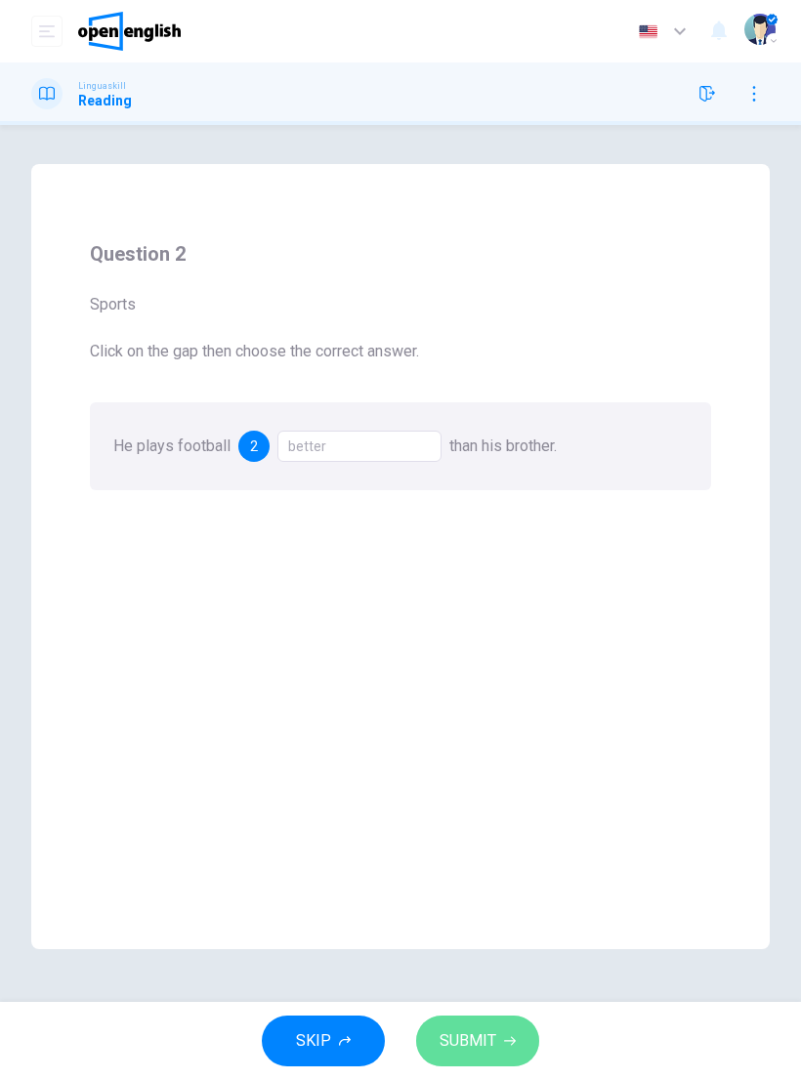
click at [461, 1047] on span "SUBMIT" at bounding box center [468, 1041] width 57 height 27
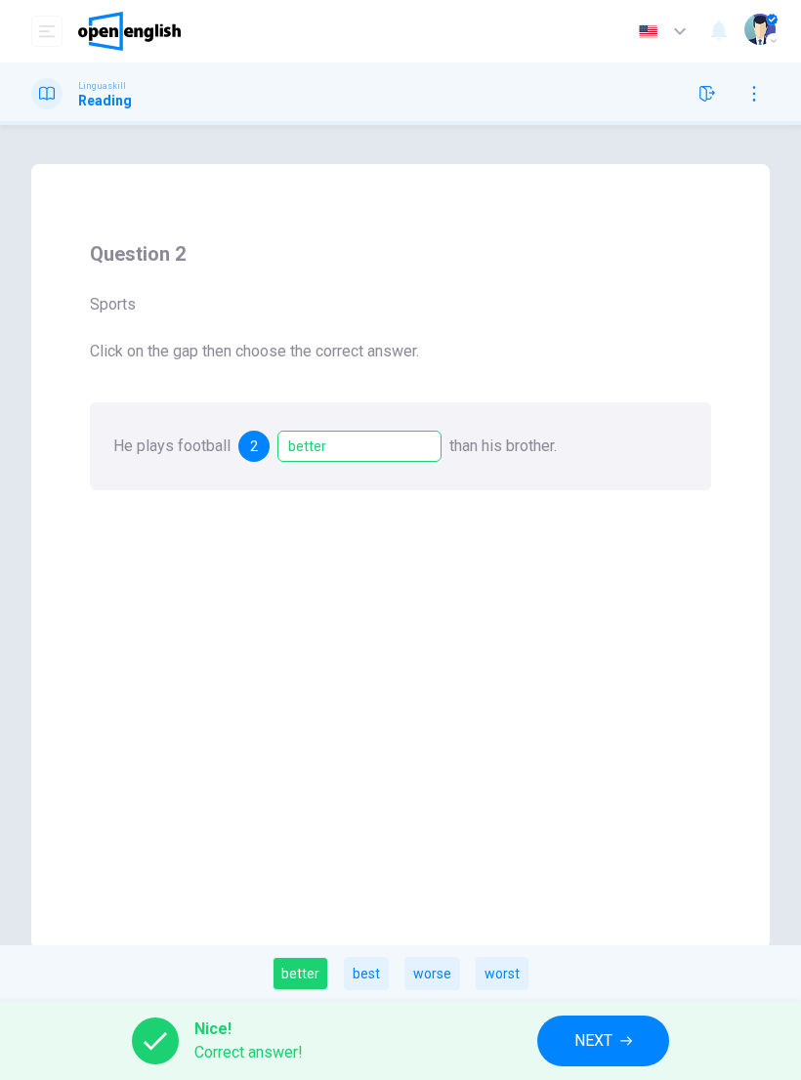
click at [597, 1028] on span "NEXT" at bounding box center [593, 1041] width 38 height 27
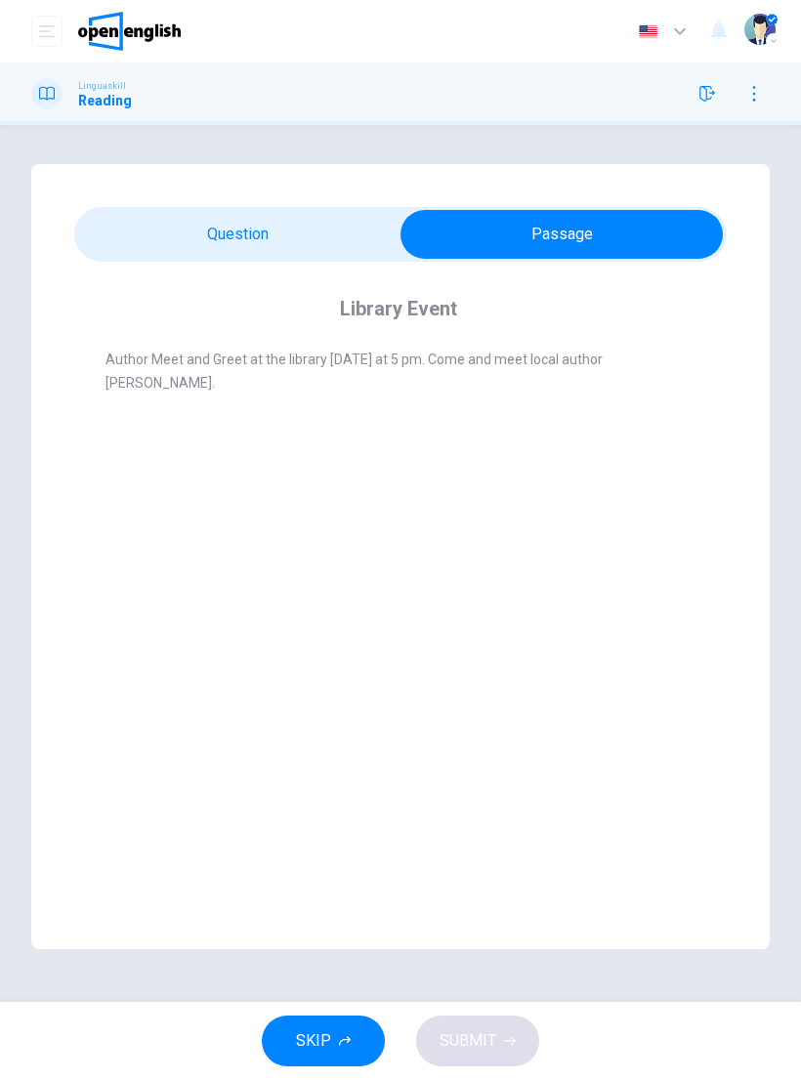
click at [124, 272] on div "Library Event Author Meet and Greet at the library this Tuesday at 5 pm. Come a…" at bounding box center [400, 356] width 653 height 188
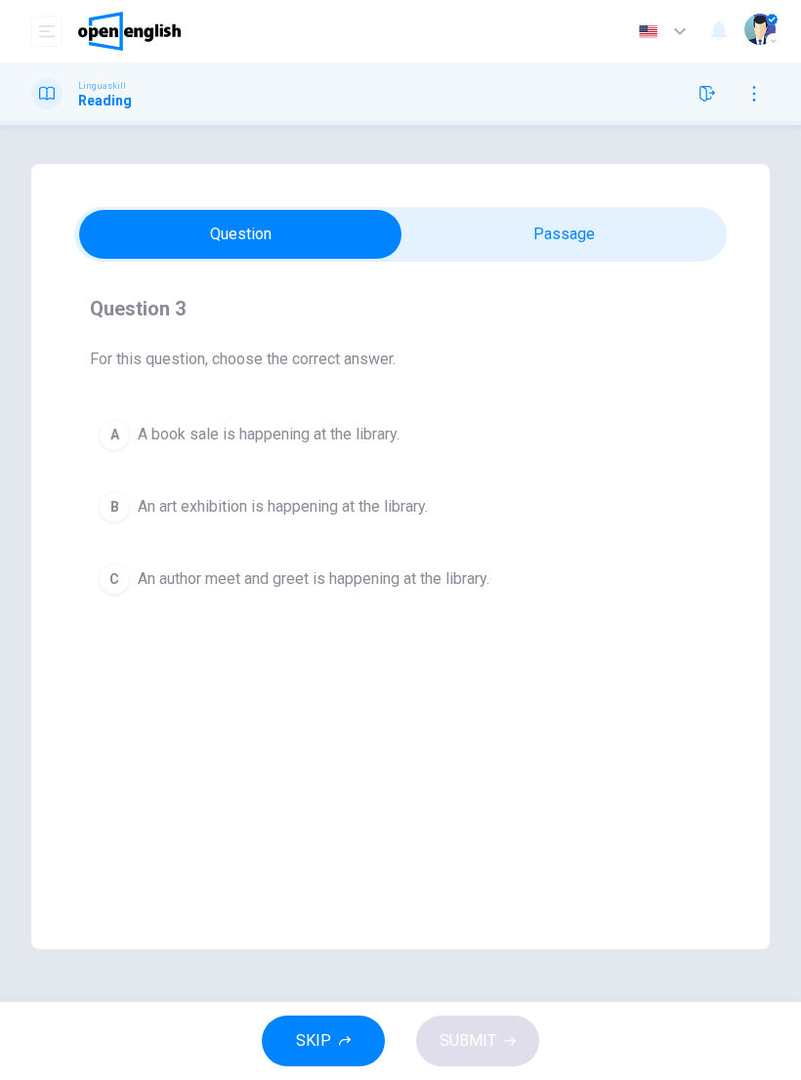
click at [44, 656] on div "Library Event Author Meet and Greet at the library this Tuesday at 5 pm. Come a…" at bounding box center [400, 556] width 739 height 785
click at [120, 573] on div "C" at bounding box center [114, 579] width 31 height 31
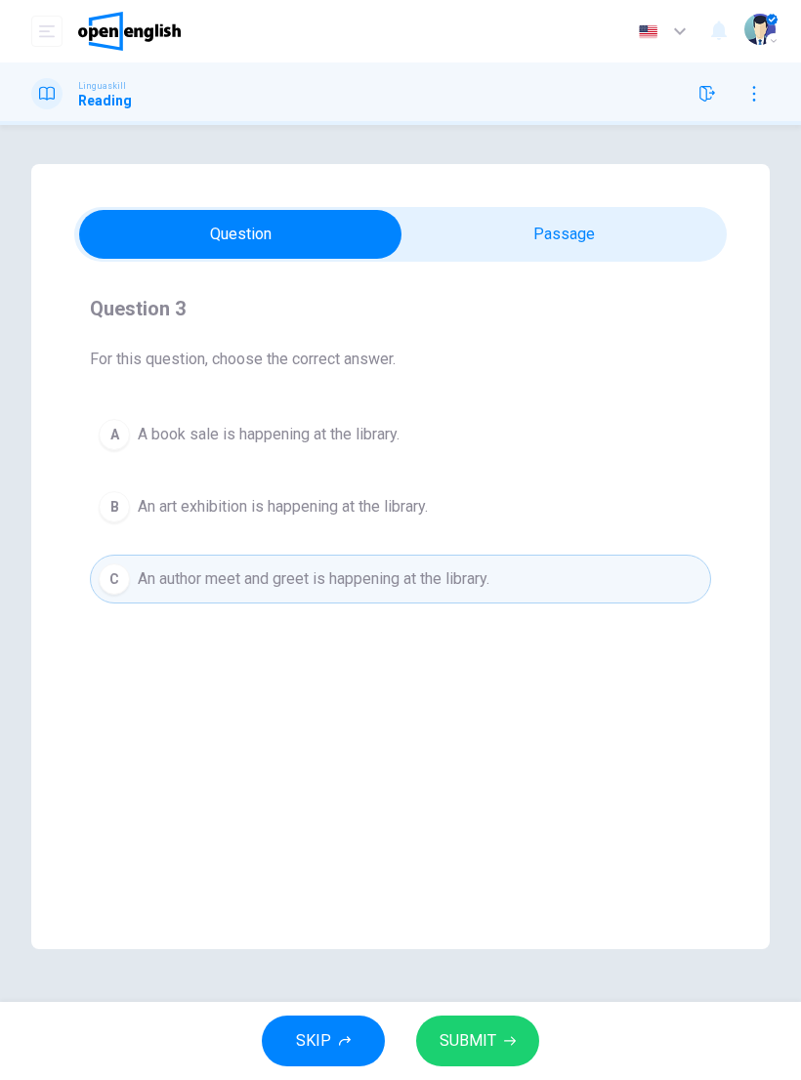
click at [471, 1021] on button "SUBMIT" at bounding box center [477, 1041] width 123 height 51
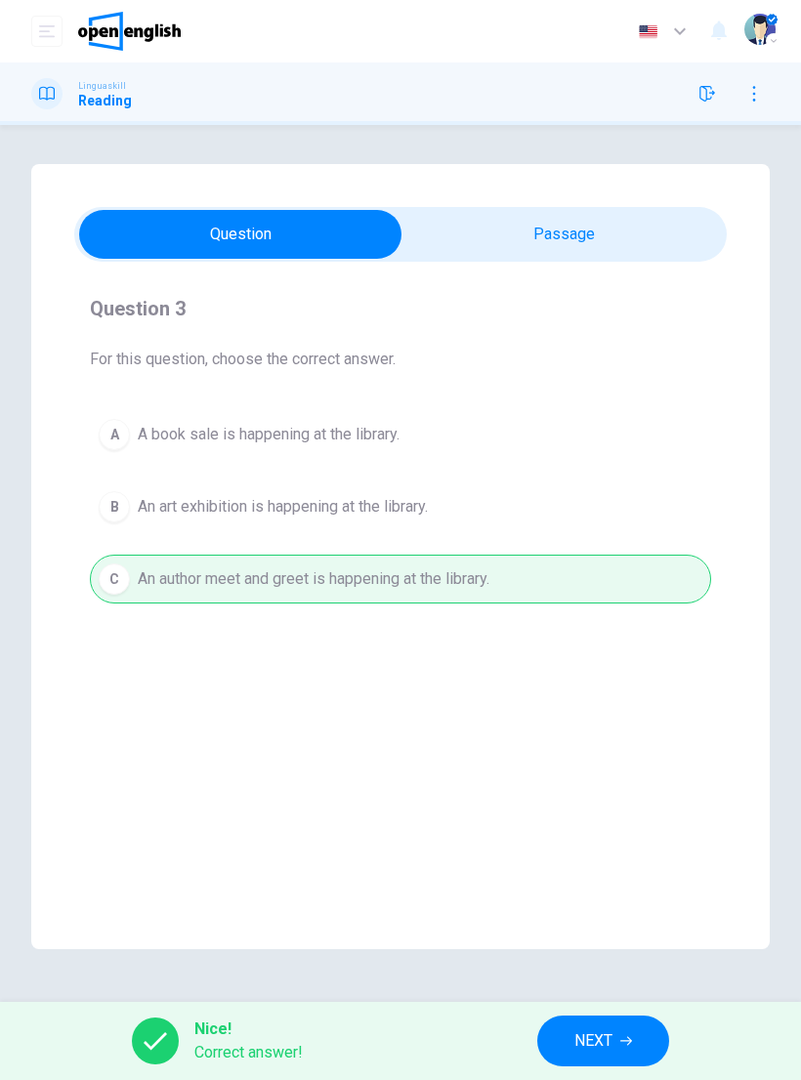
click at [571, 1060] on button "NEXT" at bounding box center [603, 1041] width 132 height 51
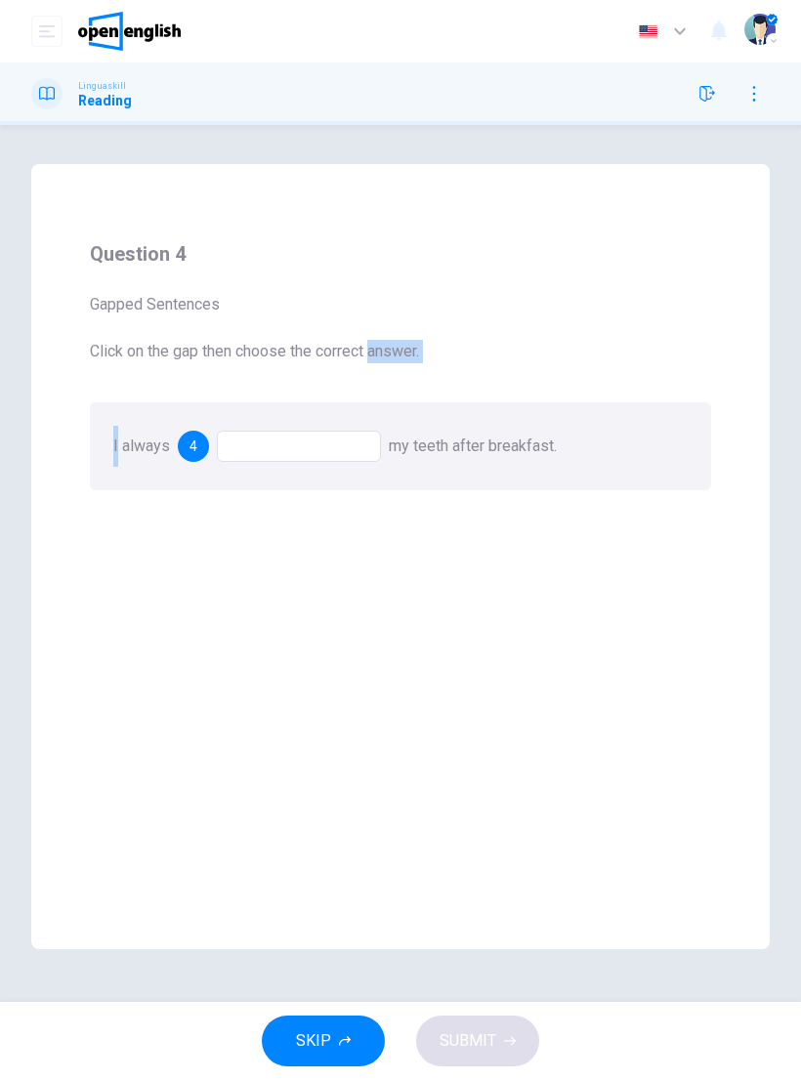
click at [640, 363] on div "Question 4 Gapped Sentences Click on the gap then choose the correct answer. I …" at bounding box center [400, 364] width 653 height 283
click at [275, 434] on div at bounding box center [299, 446] width 164 height 31
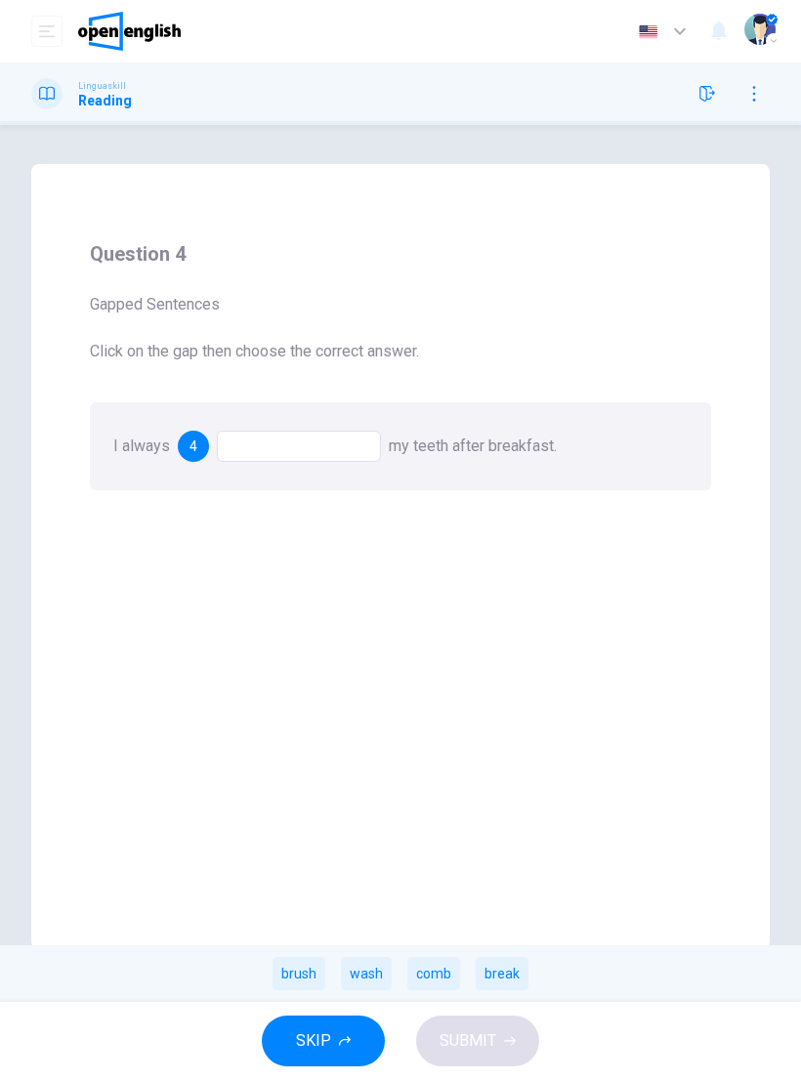
click at [303, 977] on div "brush" at bounding box center [299, 973] width 53 height 33
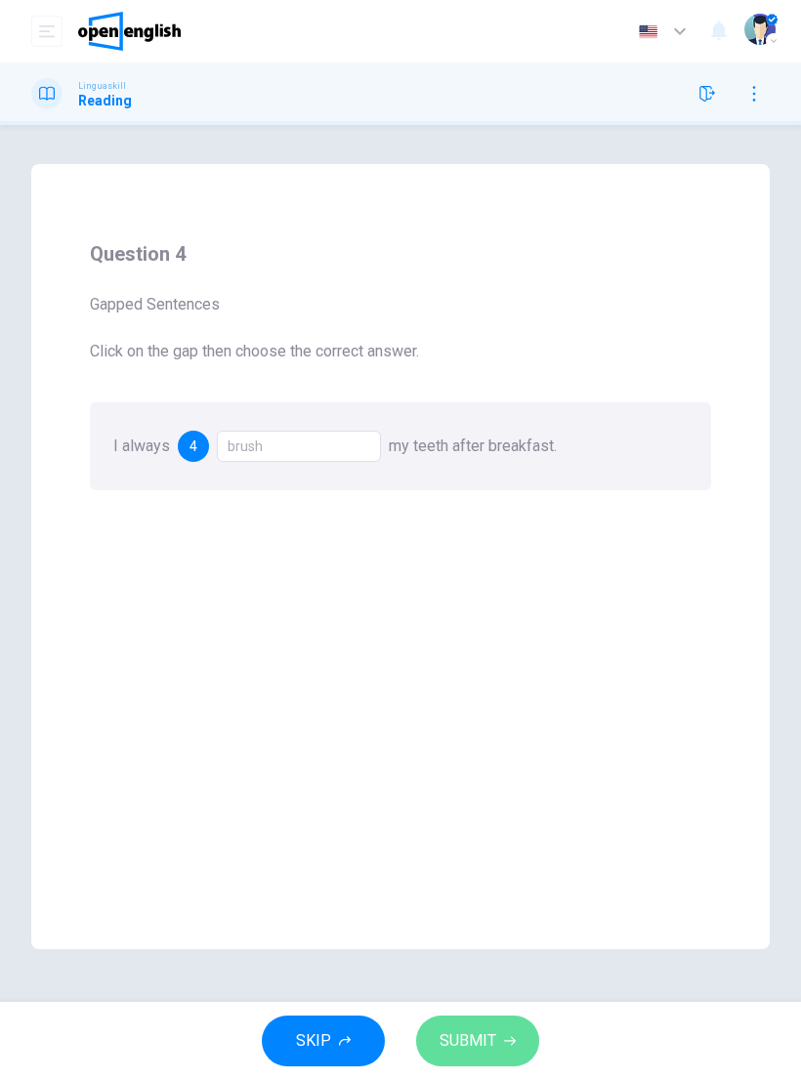
click at [497, 1035] on button "SUBMIT" at bounding box center [477, 1041] width 123 height 51
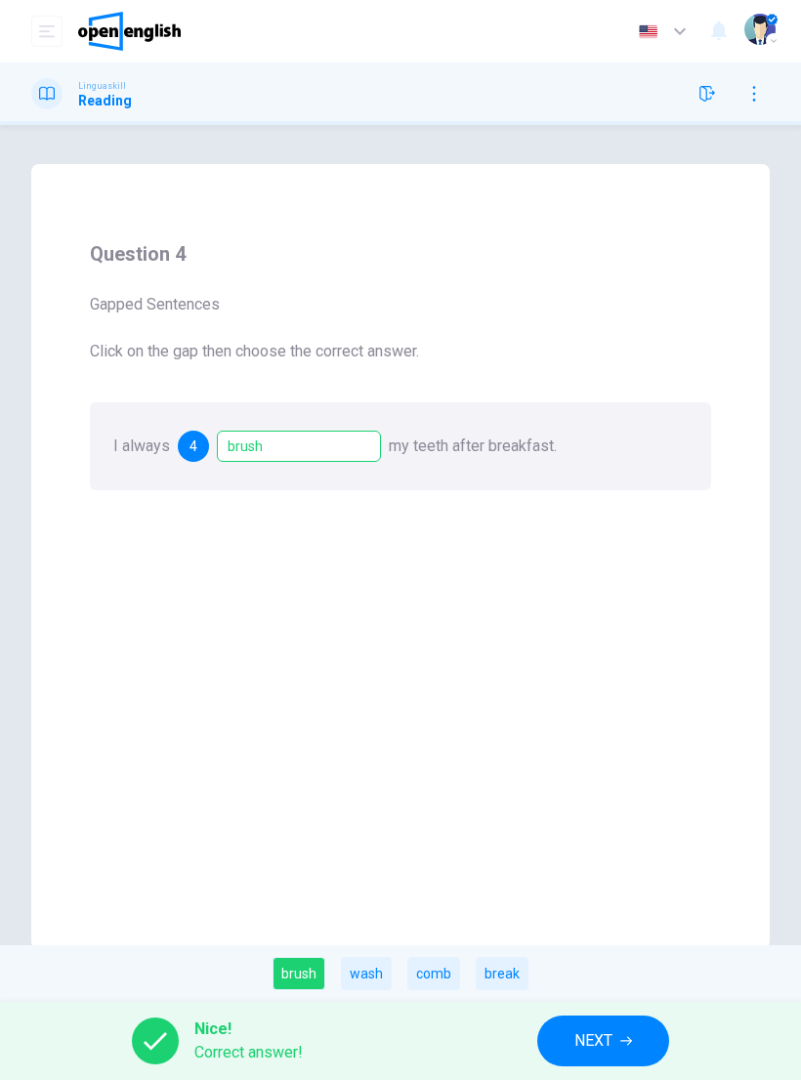
click at [626, 1037] on icon "button" at bounding box center [626, 1042] width 12 height 12
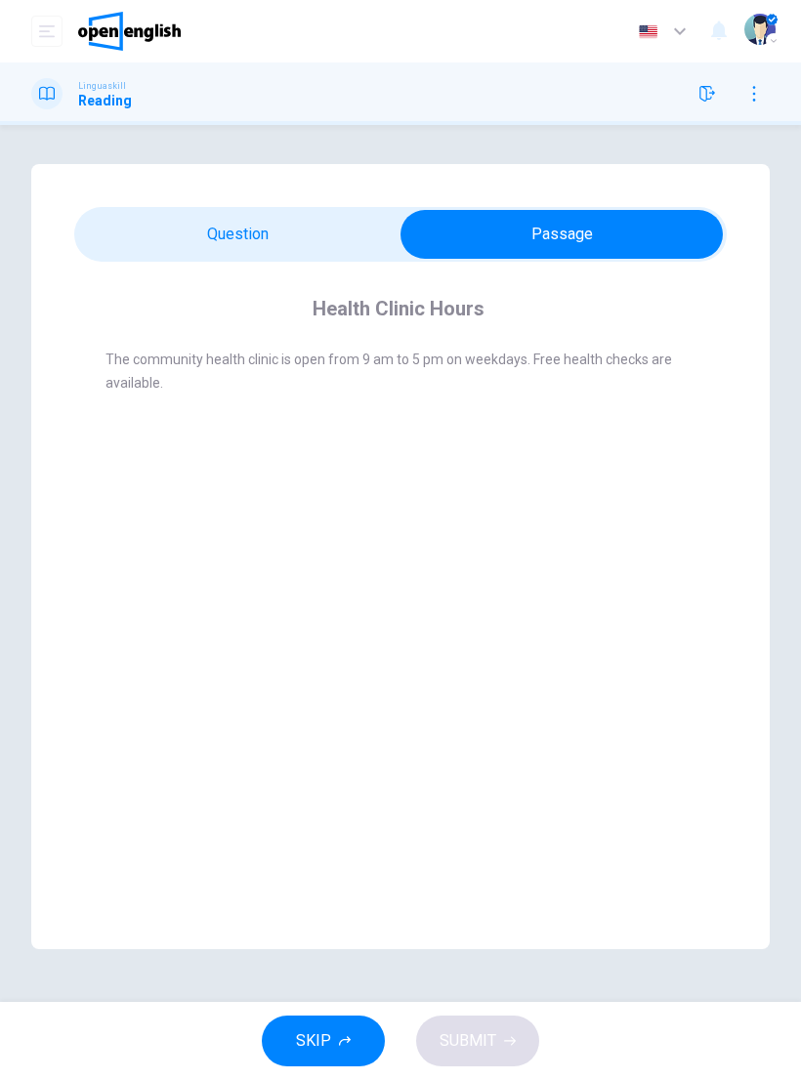
click at [167, 815] on div "Health Clinic Hours The community health clinic is open from 9 am to 5 pm on we…" at bounding box center [400, 556] width 739 height 785
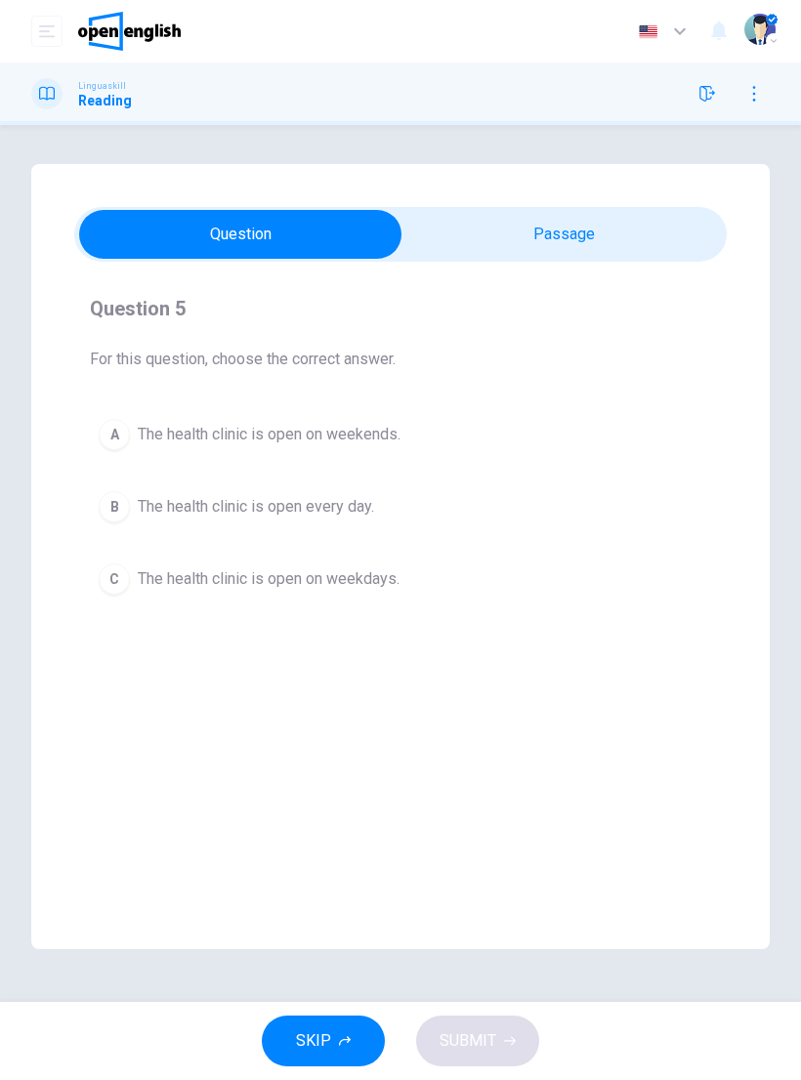
click at [261, 590] on span "The health clinic is open on weekdays." at bounding box center [269, 579] width 262 height 23
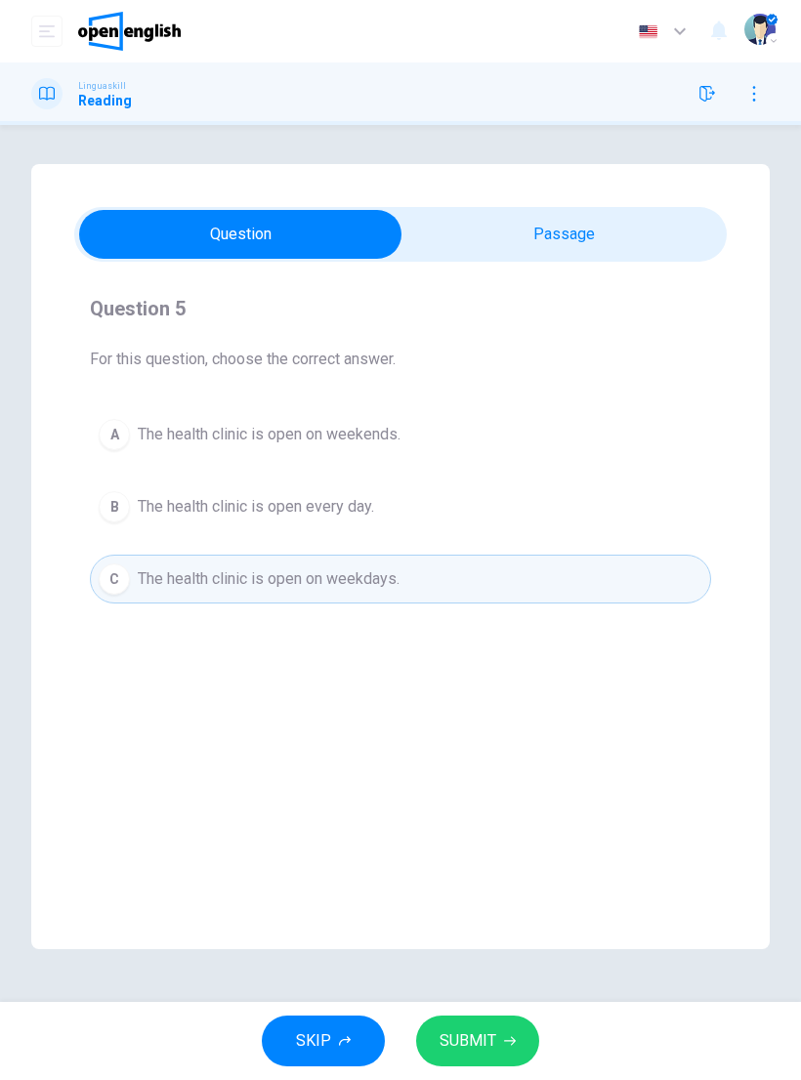
click at [354, 573] on span "The health clinic is open on weekdays." at bounding box center [269, 579] width 262 height 23
click at [370, 580] on span "The health clinic is open on weekdays." at bounding box center [269, 579] width 262 height 23
click at [369, 579] on span "The health clinic is open on weekdays." at bounding box center [269, 579] width 262 height 23
click at [509, 1036] on icon "button" at bounding box center [510, 1042] width 12 height 12
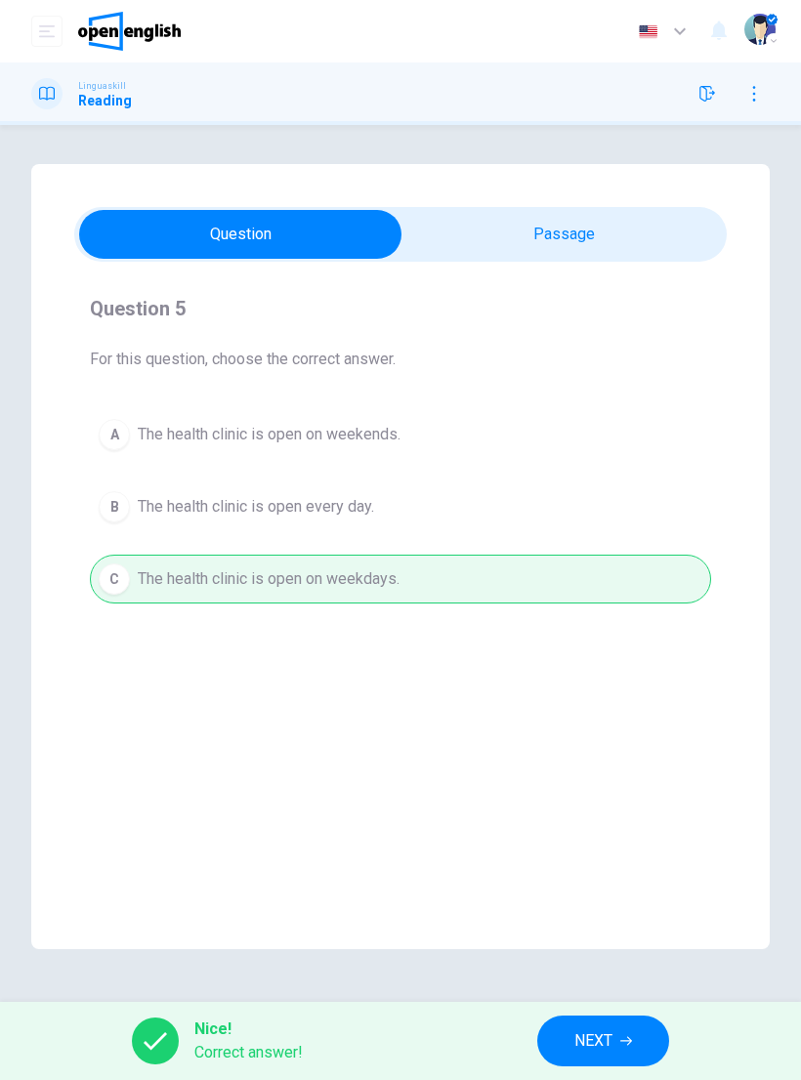
click at [117, 504] on div "A The health clinic is open on weekends. B The health clinic is open every day.…" at bounding box center [400, 506] width 621 height 193
click at [596, 1037] on span "NEXT" at bounding box center [593, 1041] width 38 height 27
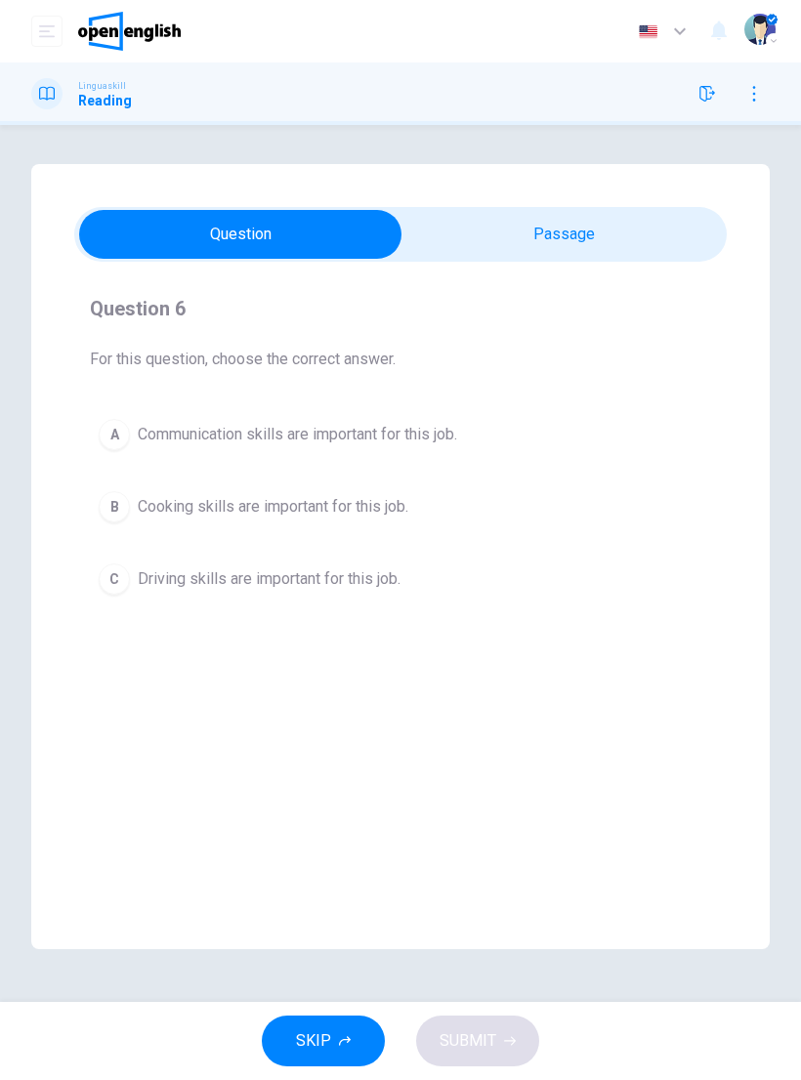
click at [118, 437] on div "A" at bounding box center [114, 434] width 31 height 31
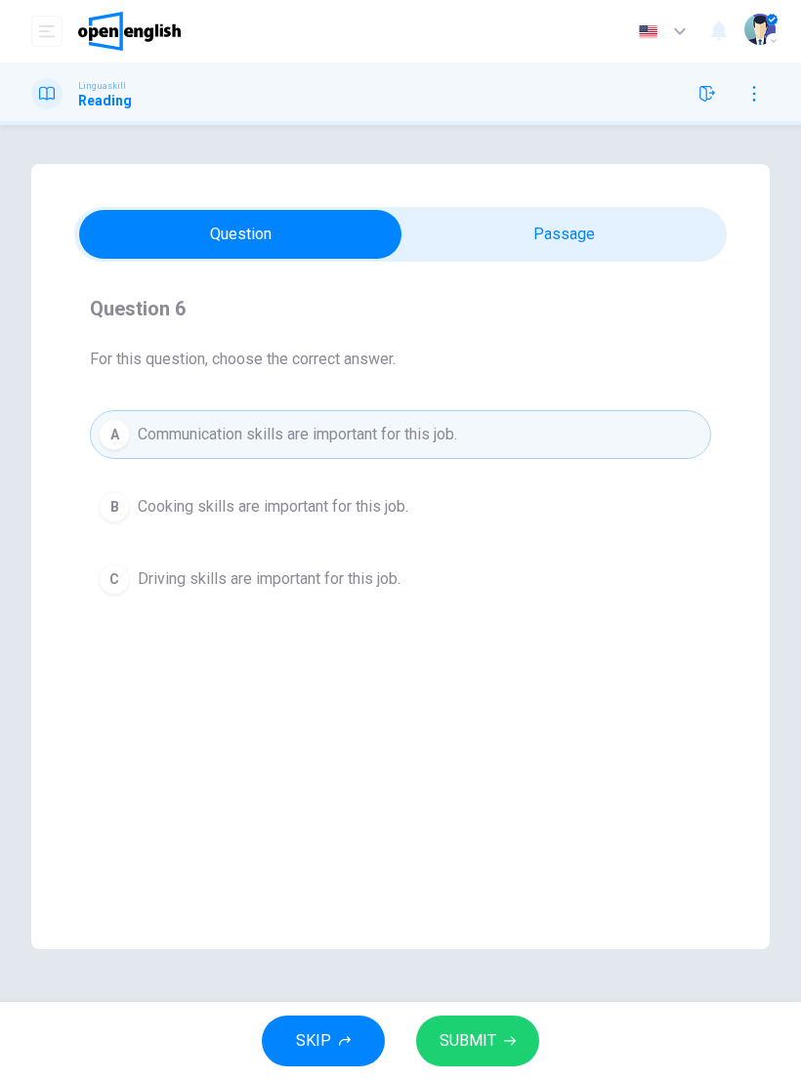
click at [483, 1052] on span "SUBMIT" at bounding box center [468, 1041] width 57 height 27
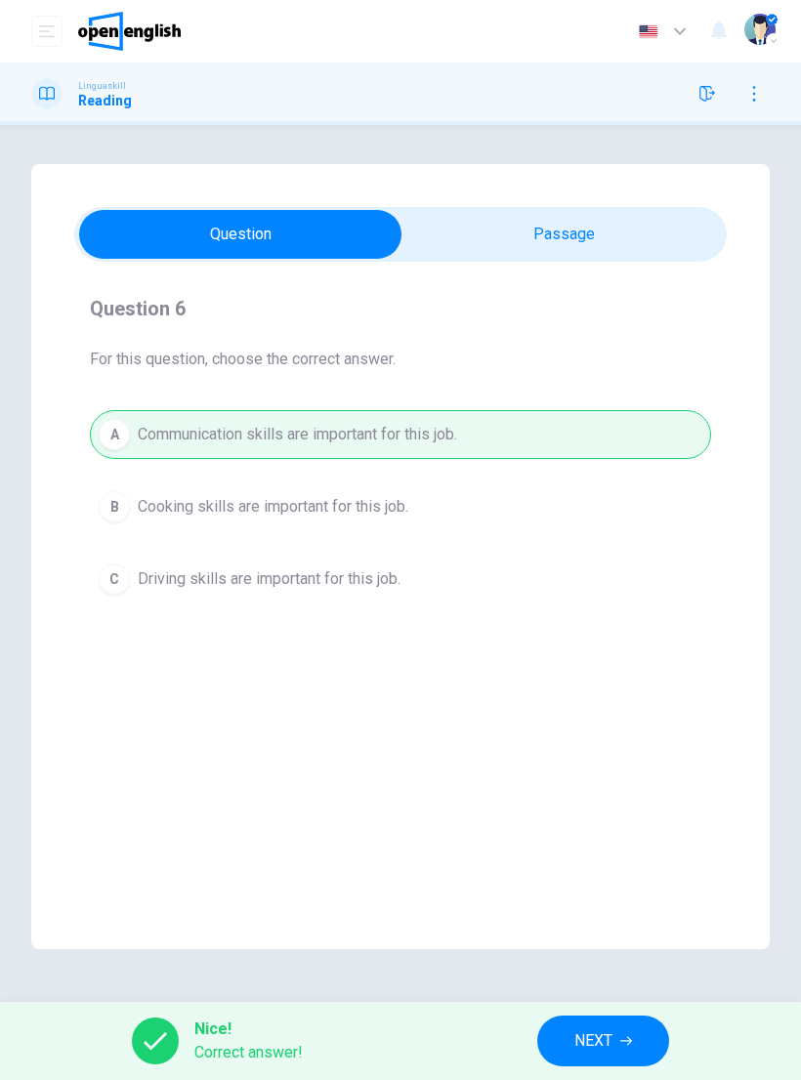
click at [615, 1025] on button "NEXT" at bounding box center [603, 1041] width 132 height 51
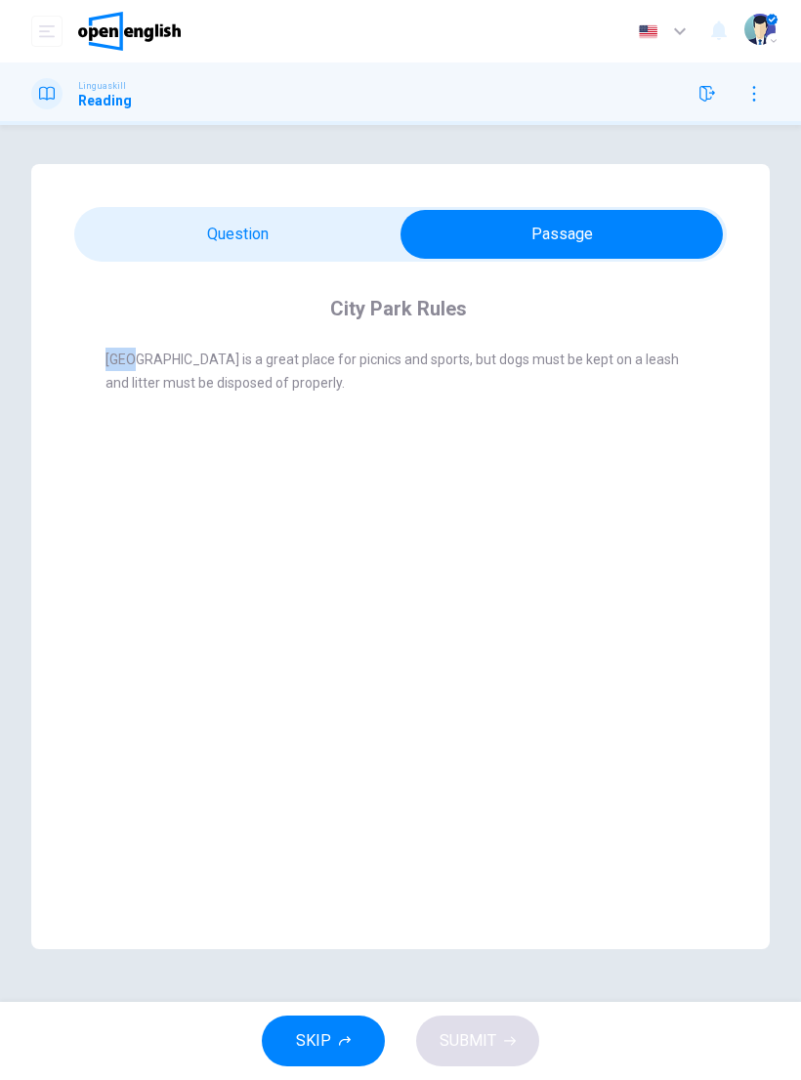
click at [150, 390] on span "City Park is a great place for picnics and sports, but dogs must be kept on a l…" at bounding box center [392, 371] width 573 height 39
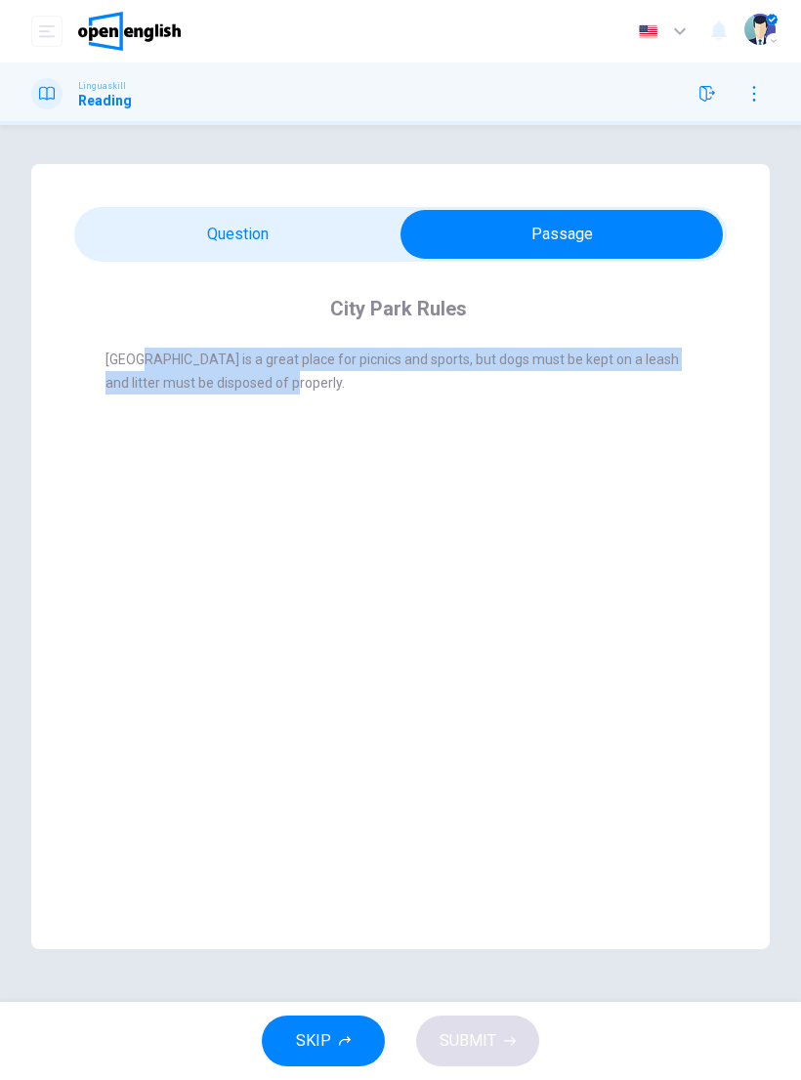
click at [108, 304] on div "City Park Rules" at bounding box center [414, 308] width 616 height 31
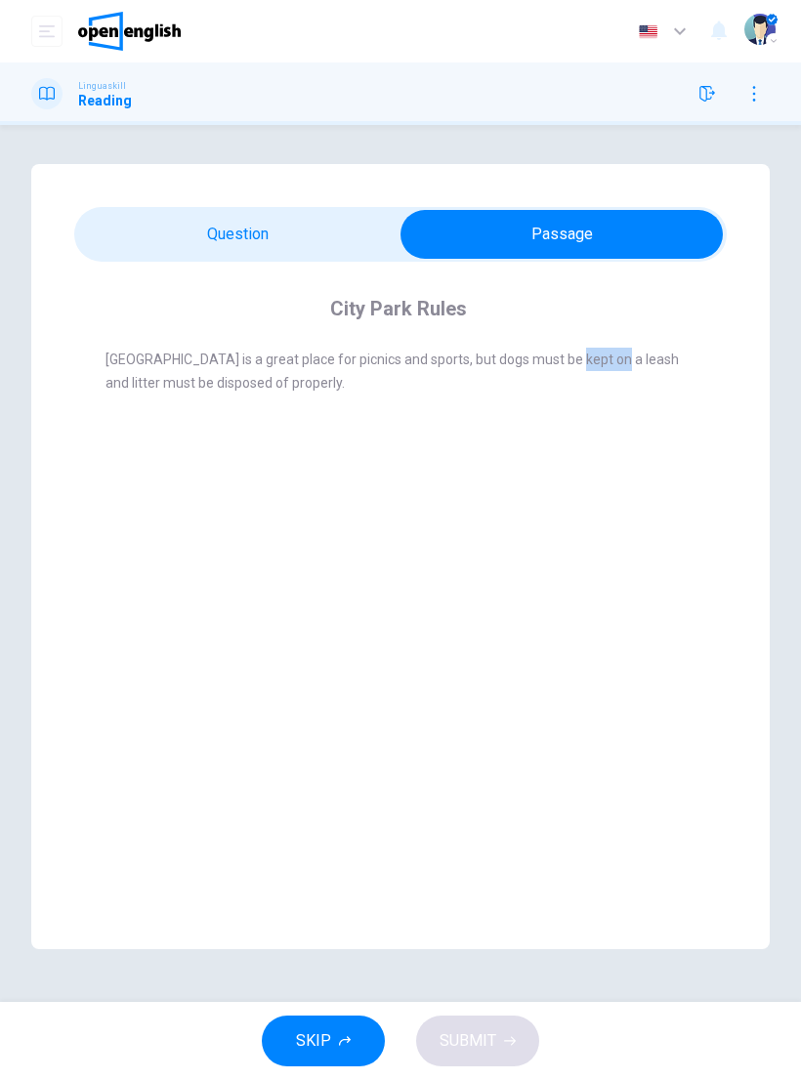
click at [499, 352] on span "City Park is a great place for picnics and sports, but dogs must be kept on a l…" at bounding box center [392, 371] width 573 height 39
click at [397, 365] on span "City Park is a great place for picnics and sports, but dogs must be kept on a l…" at bounding box center [392, 371] width 573 height 39
click at [148, 505] on div "City Park Rules City Park is a great place for picnics and sports, but dogs mus…" at bounding box center [400, 556] width 739 height 785
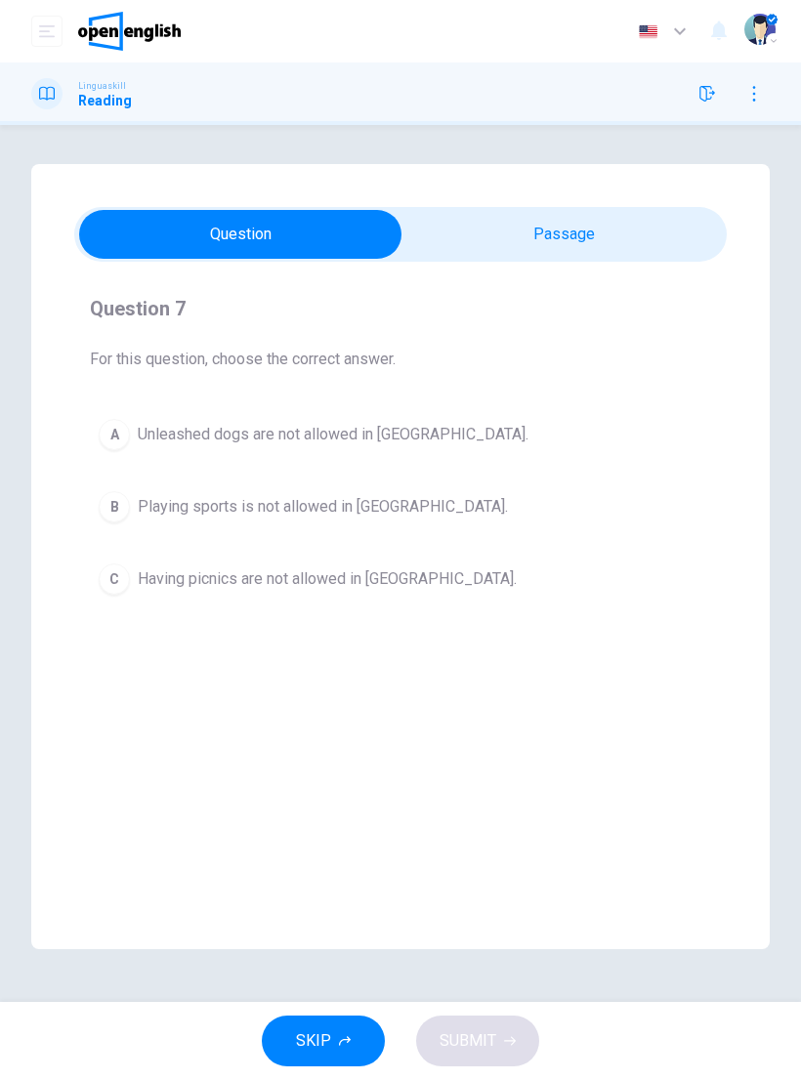
click at [128, 444] on button "A Unleashed dogs are not allowed in City Park." at bounding box center [400, 434] width 621 height 49
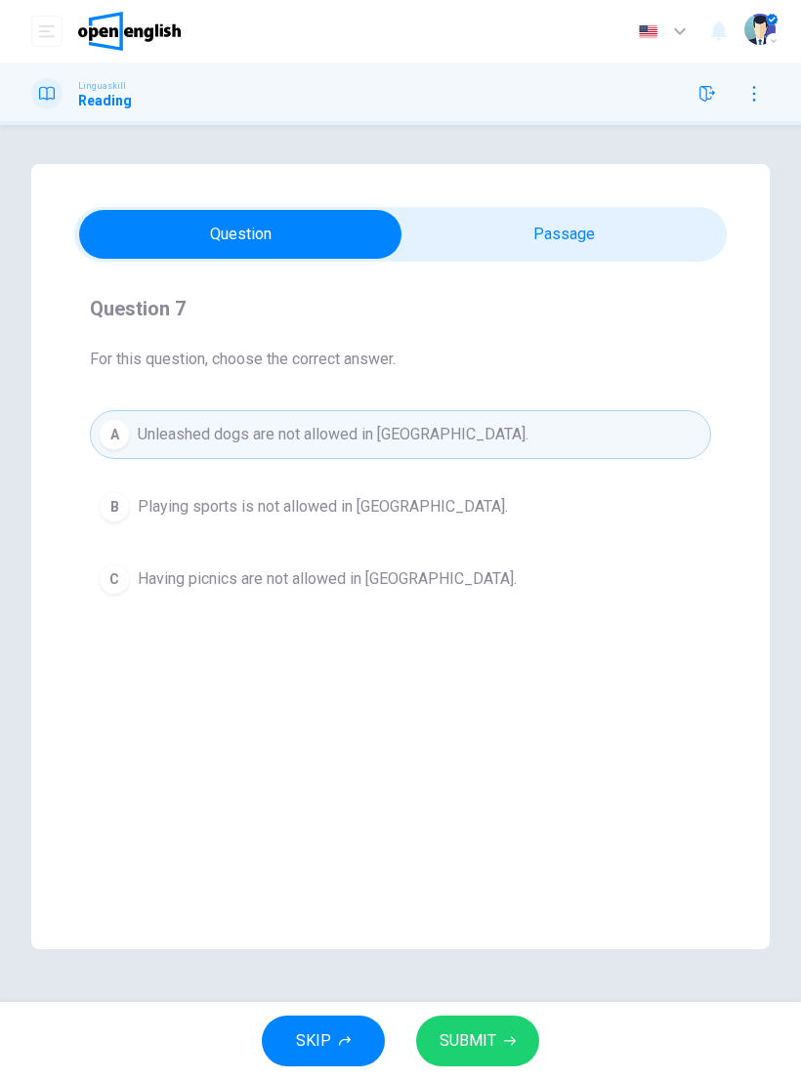
click at [494, 1051] on span "SUBMIT" at bounding box center [468, 1041] width 57 height 27
click at [478, 1045] on span "SUBMIT" at bounding box center [468, 1041] width 57 height 27
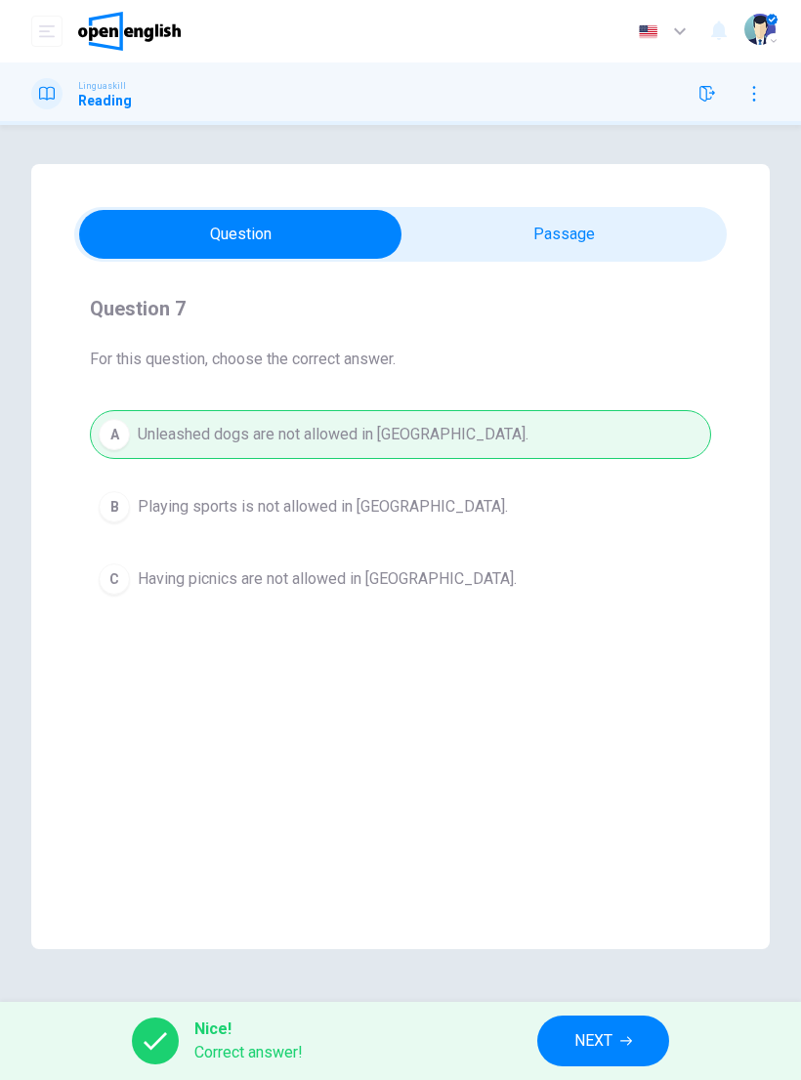
click at [595, 1019] on button "NEXT" at bounding box center [603, 1041] width 132 height 51
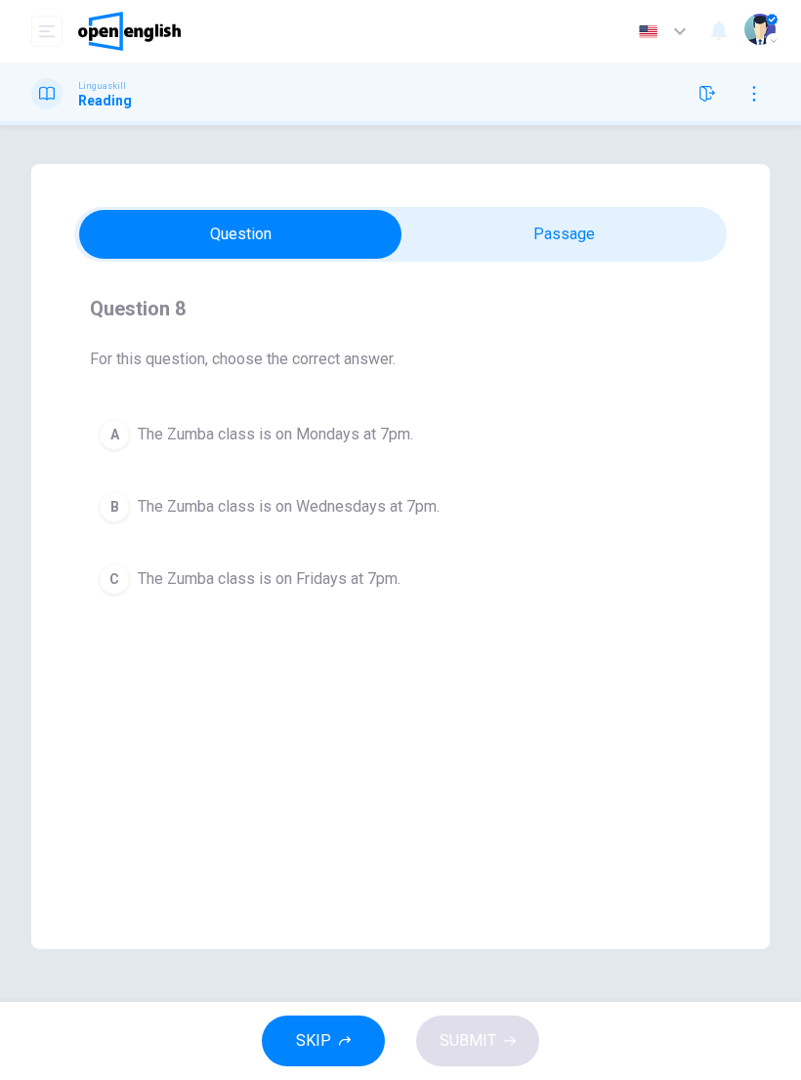
click at [120, 441] on div "A" at bounding box center [114, 434] width 31 height 31
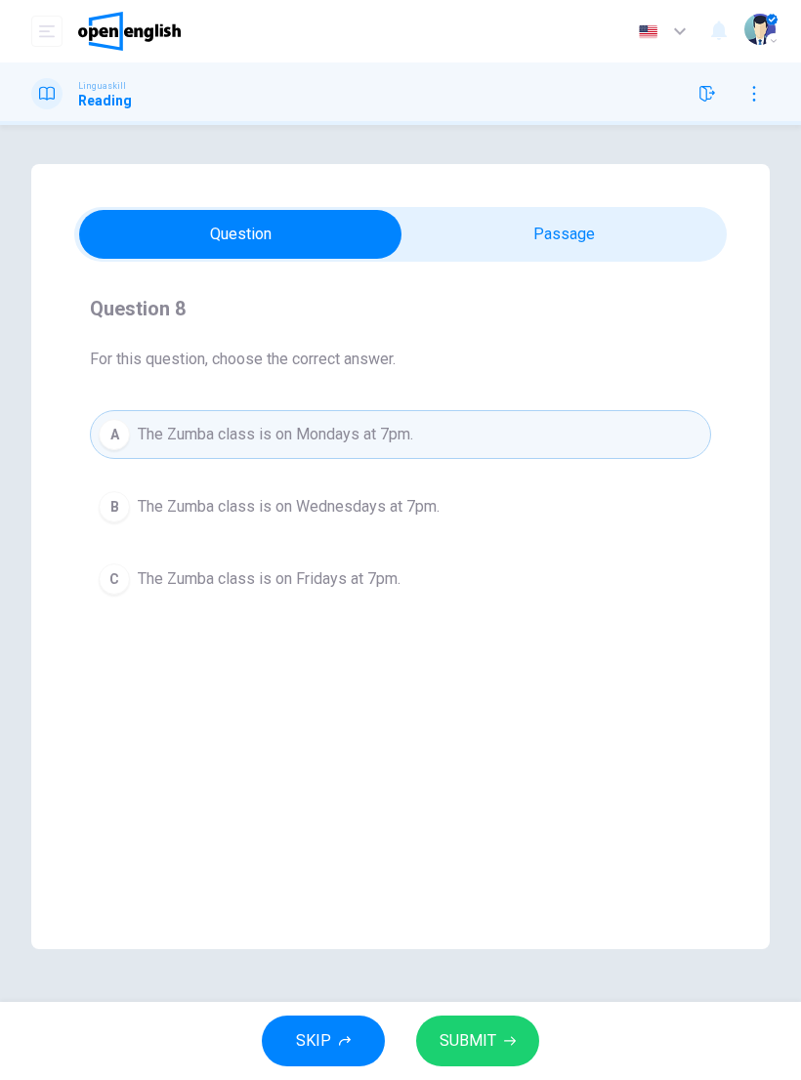
click at [108, 510] on div "B" at bounding box center [114, 506] width 31 height 31
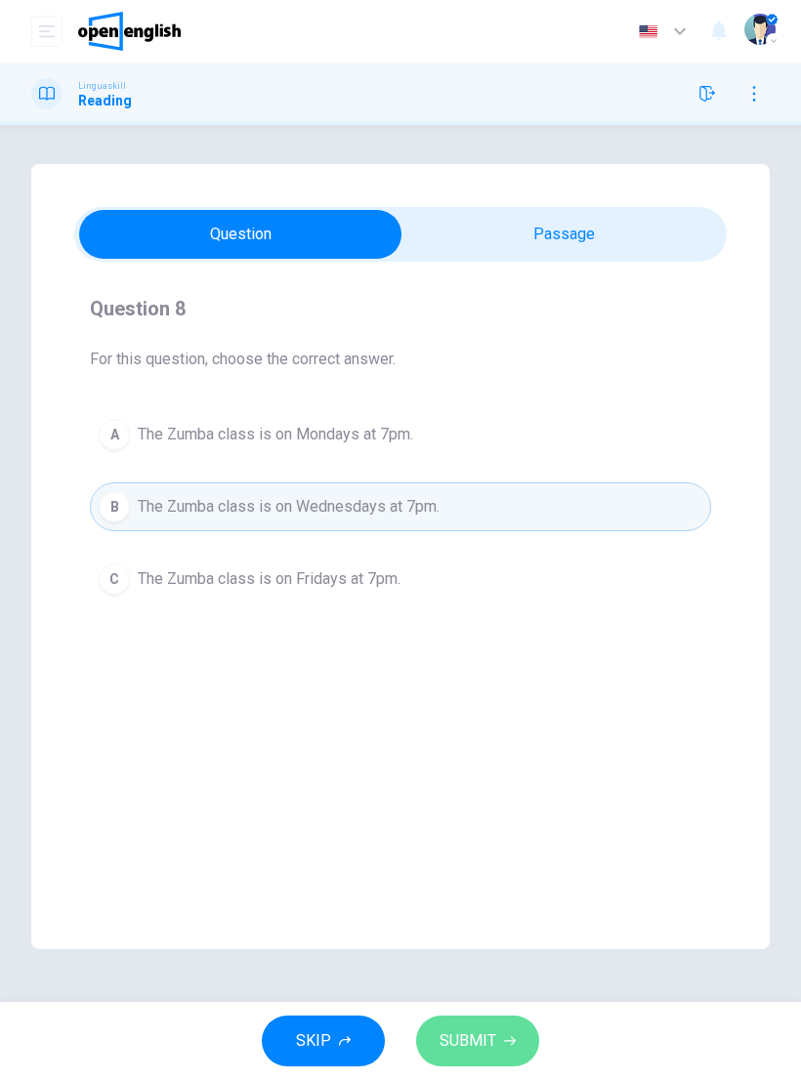
click at [478, 1031] on span "SUBMIT" at bounding box center [468, 1041] width 57 height 27
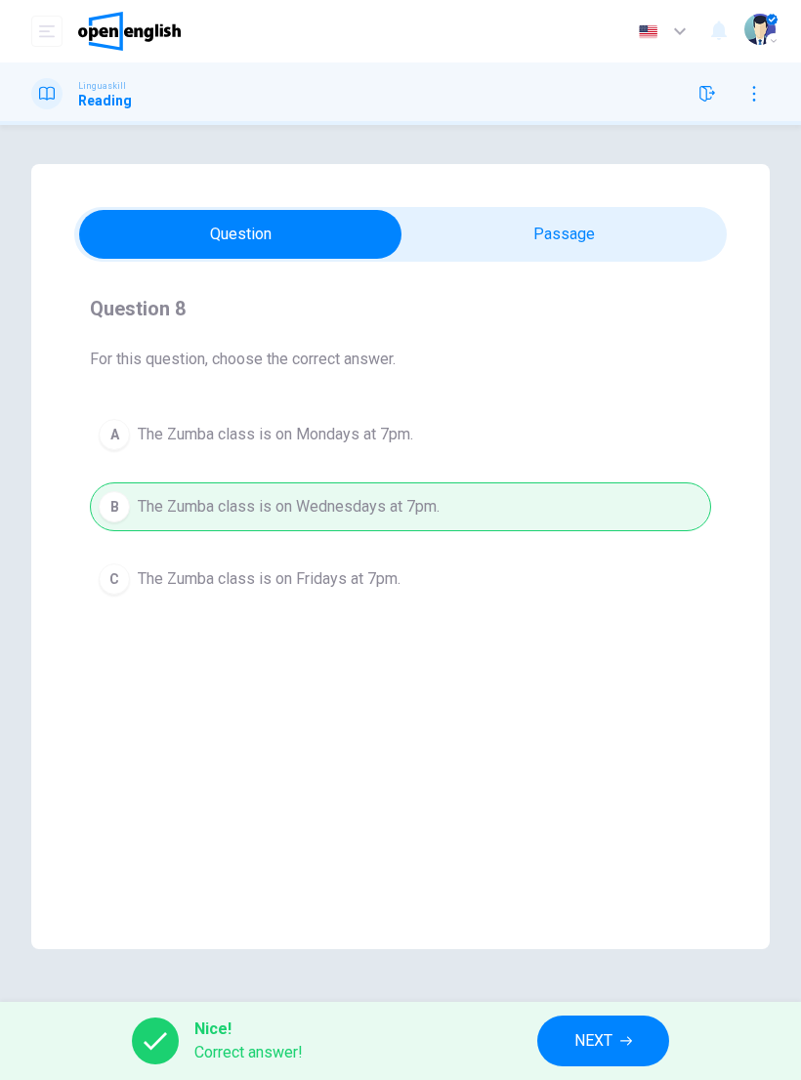
click at [599, 1044] on span "NEXT" at bounding box center [593, 1041] width 38 height 27
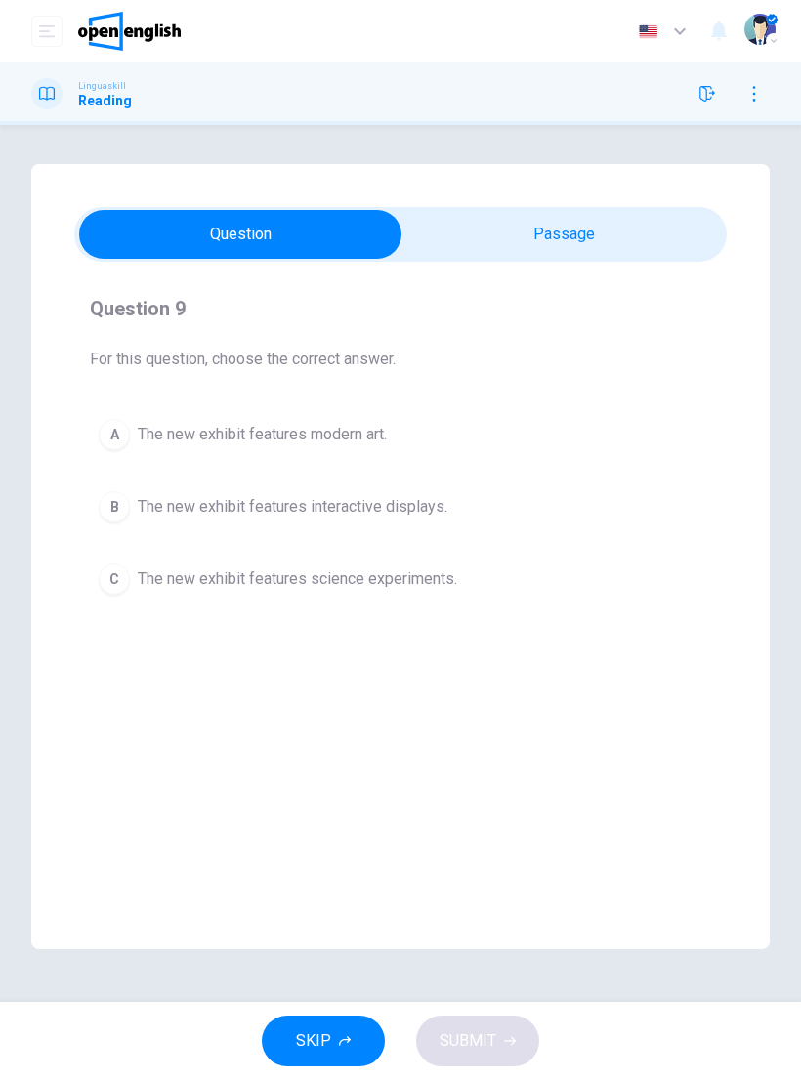
click at [110, 487] on button "B The new exhibit features interactive displays." at bounding box center [400, 507] width 621 height 49
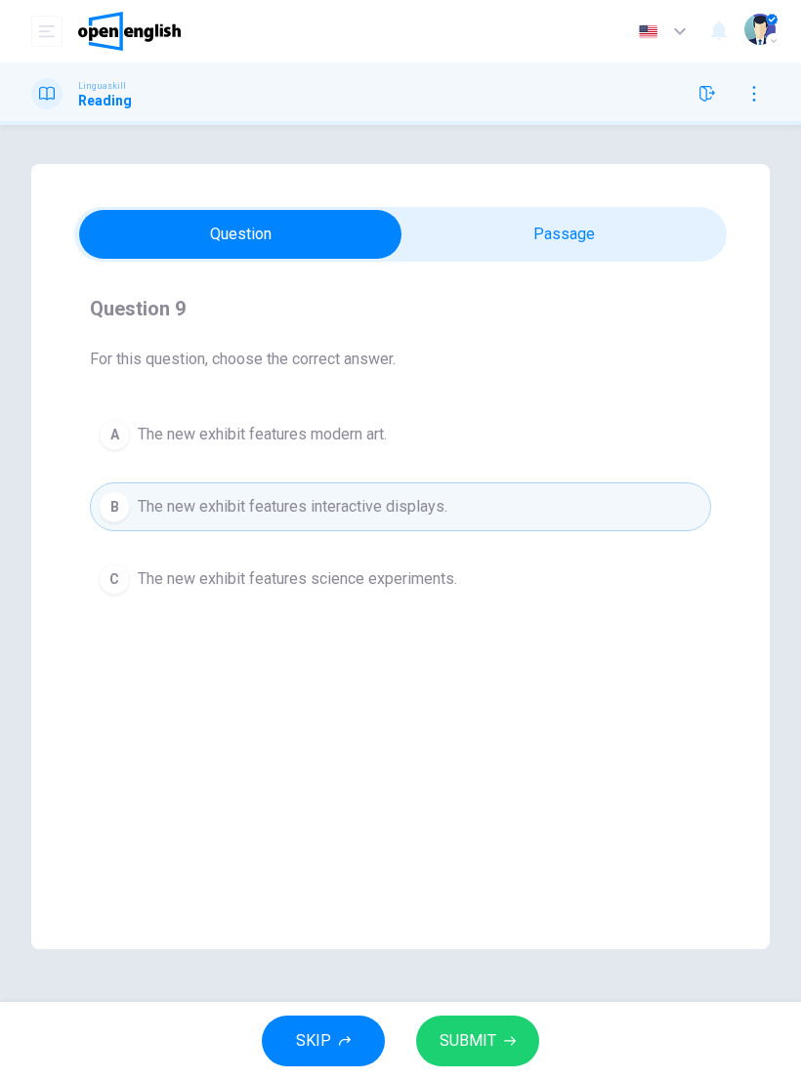
click at [519, 1051] on button "SUBMIT" at bounding box center [477, 1041] width 123 height 51
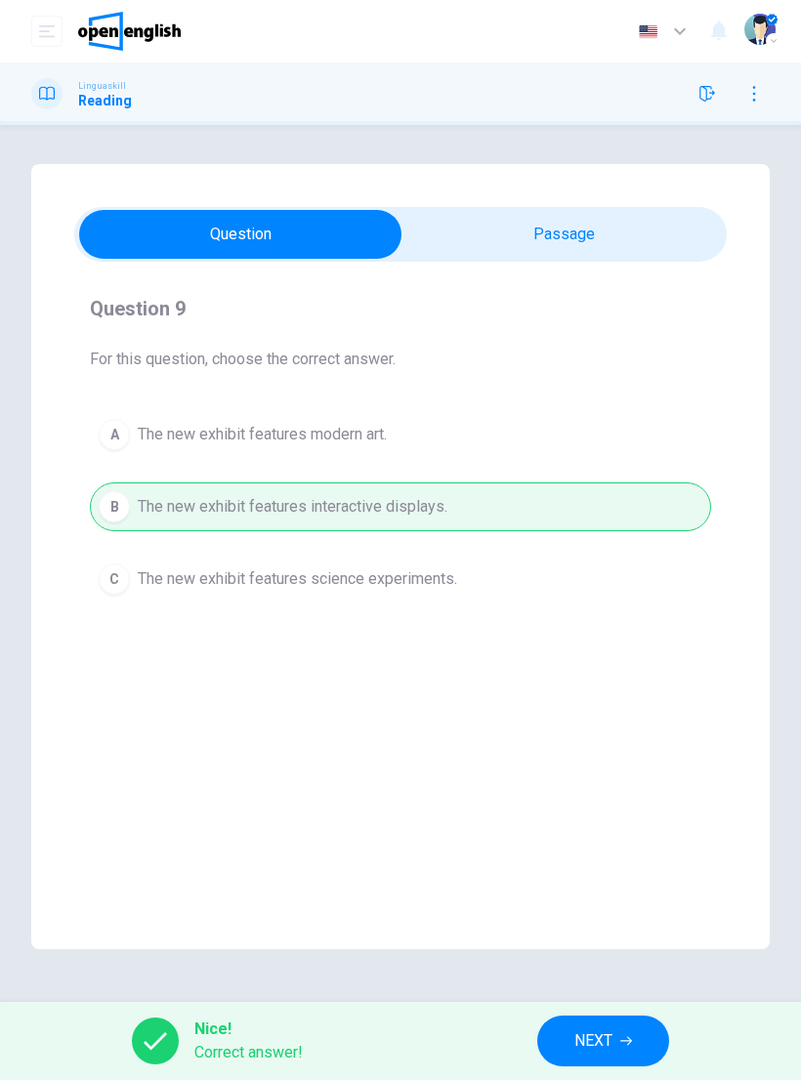
click at [561, 1033] on button "NEXT" at bounding box center [603, 1041] width 132 height 51
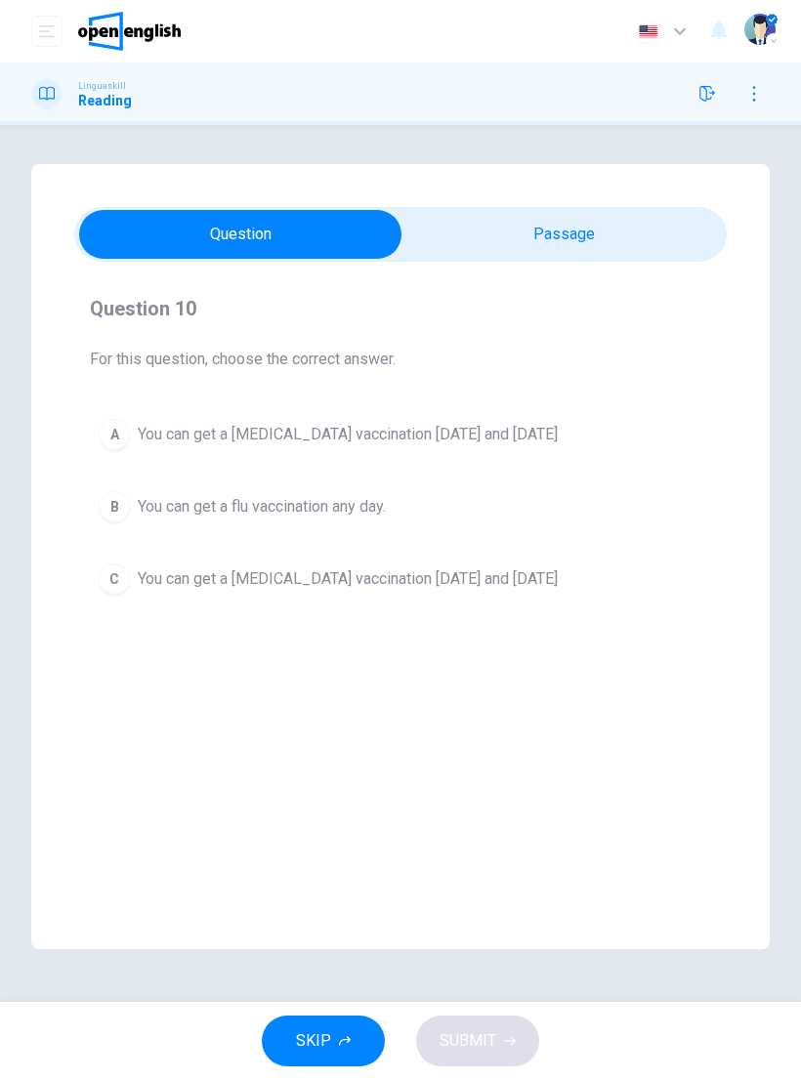
click at [108, 437] on div "A" at bounding box center [114, 434] width 31 height 31
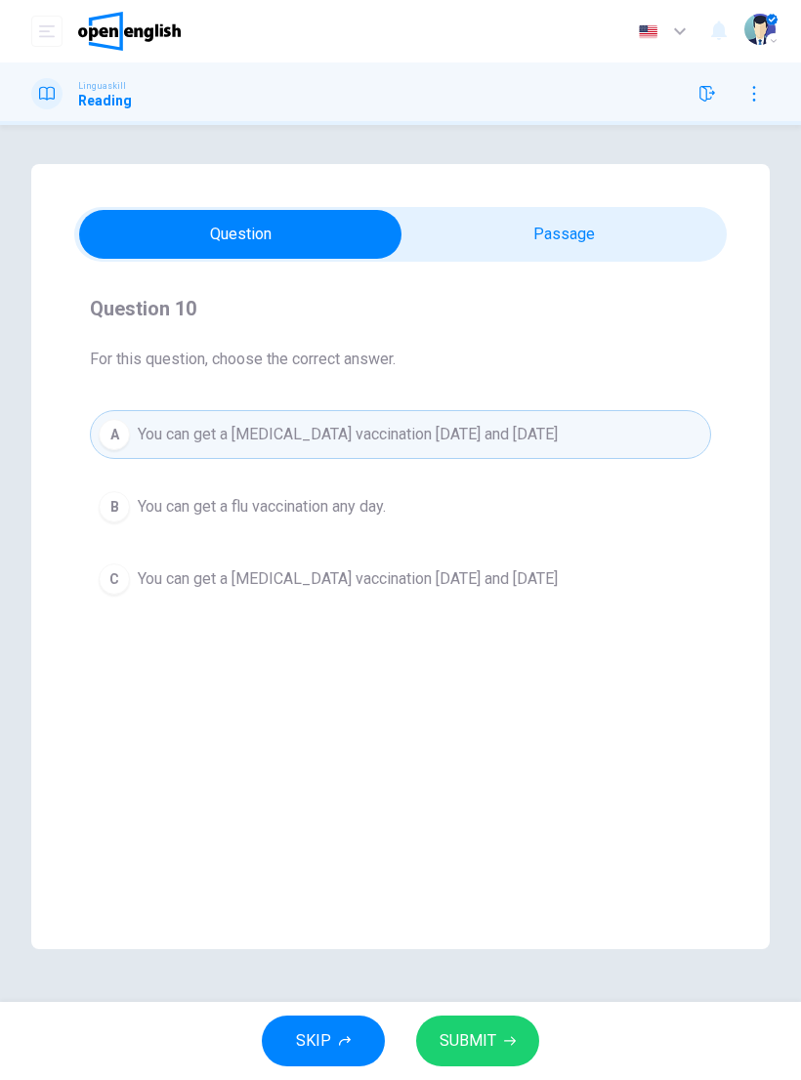
click at [526, 1035] on button "SUBMIT" at bounding box center [477, 1041] width 123 height 51
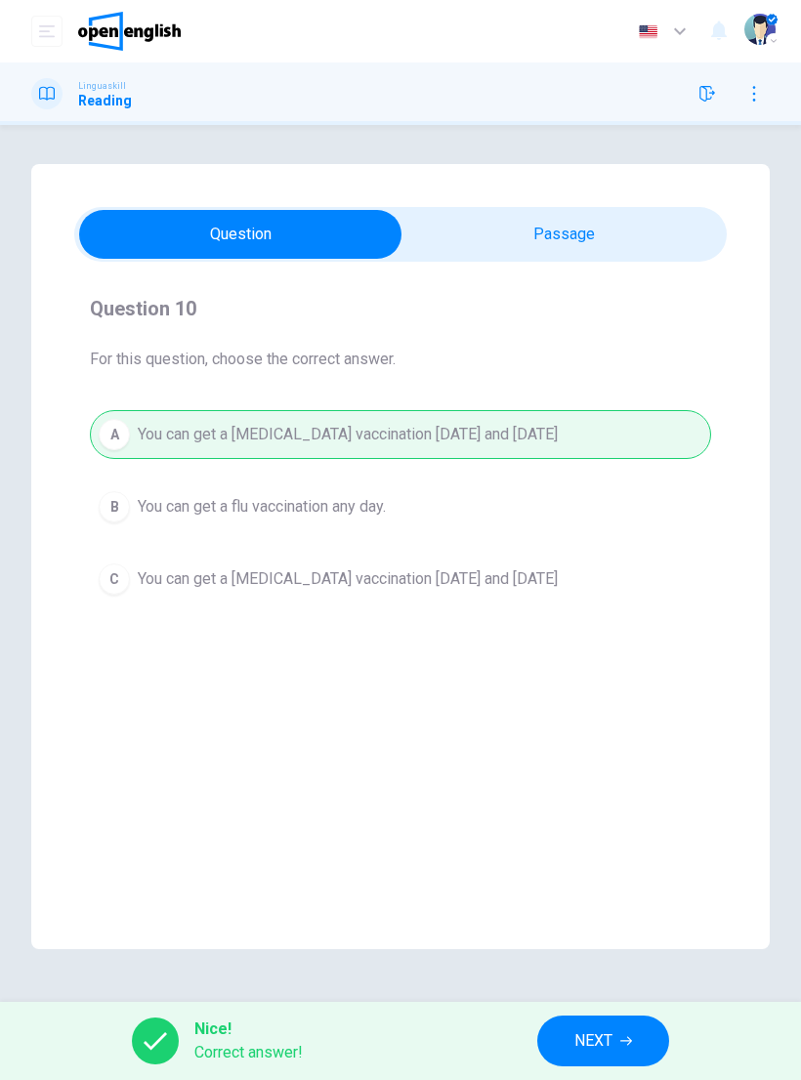
click at [632, 1035] on button "NEXT" at bounding box center [603, 1041] width 132 height 51
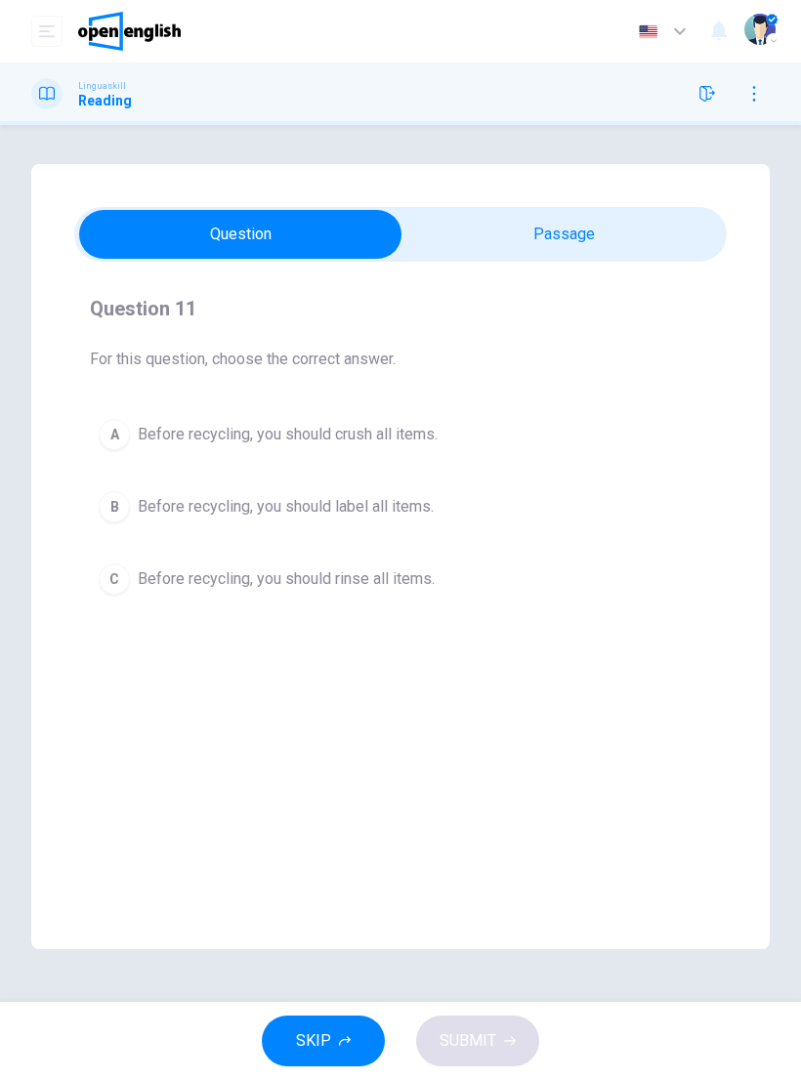
click at [598, 204] on div "Recycling Reminder Remember to recycle paper, glass, and plastic in the blue bi…" at bounding box center [400, 556] width 739 height 785
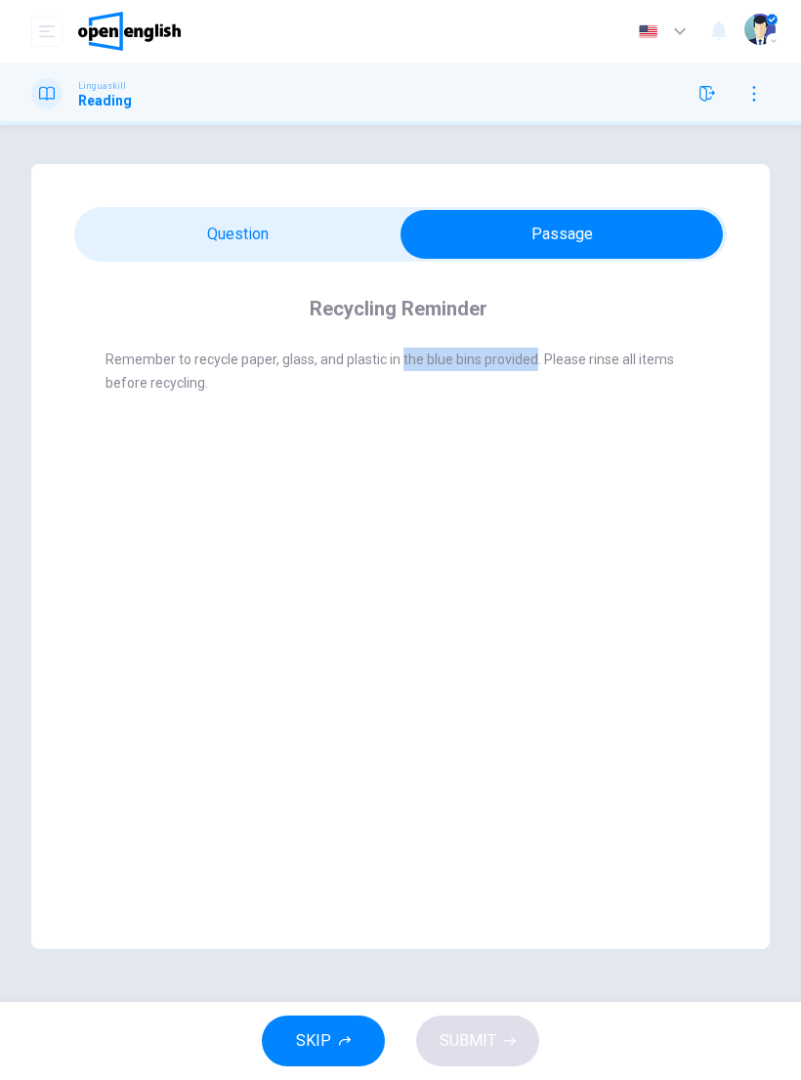
click at [612, 620] on div "Recycling Reminder Remember to recycle paper, glass, and plastic in the blue bi…" at bounding box center [400, 556] width 739 height 785
click at [607, 523] on div "Recycling Reminder Remember to recycle paper, glass, and plastic in the blue bi…" at bounding box center [400, 556] width 739 height 785
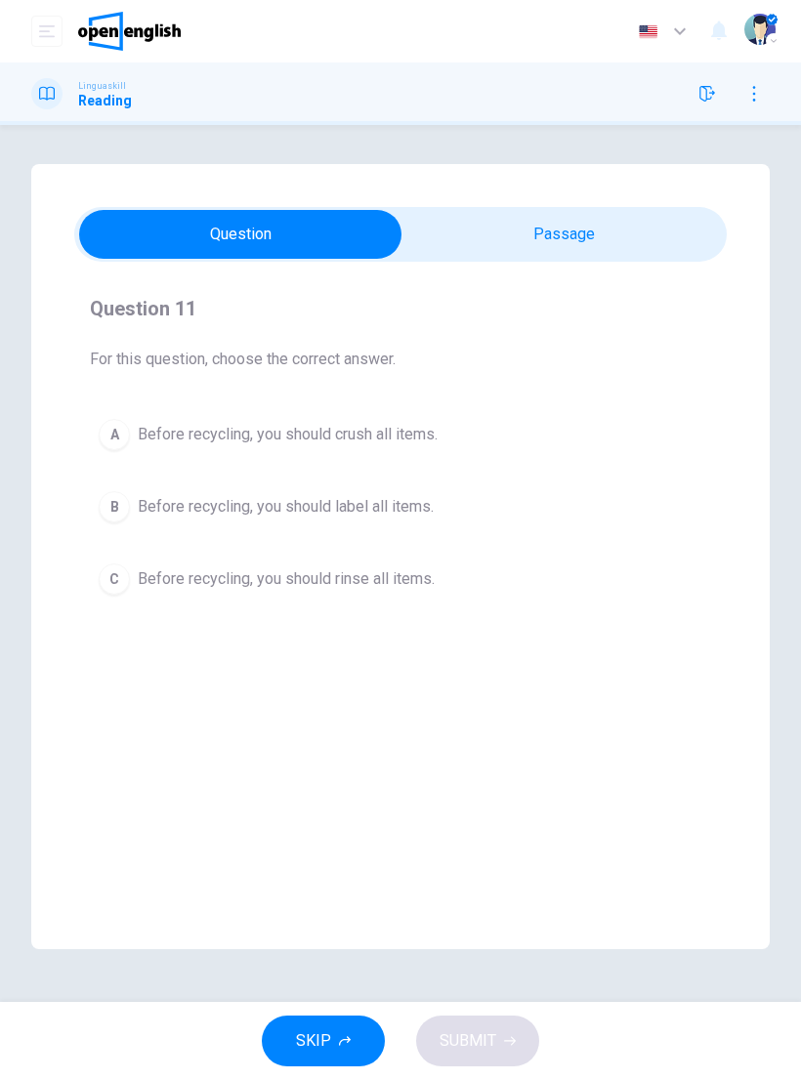
click at [120, 579] on div "C" at bounding box center [114, 579] width 31 height 31
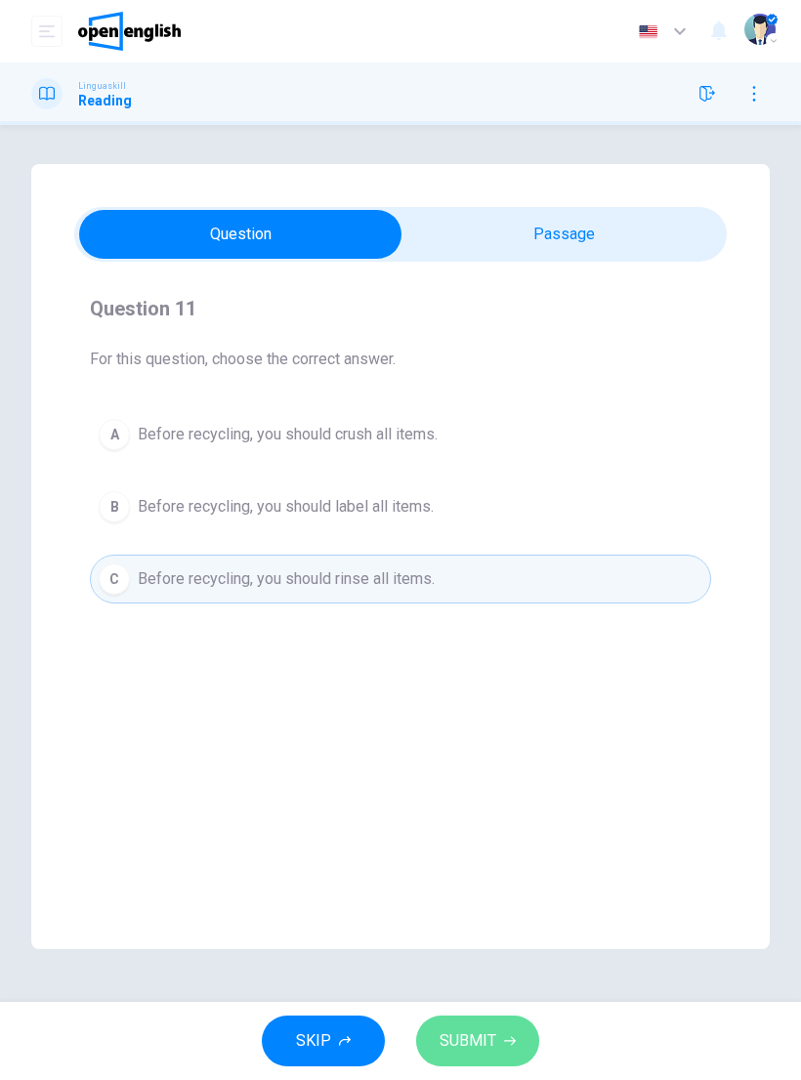
click at [517, 1040] on button "SUBMIT" at bounding box center [477, 1041] width 123 height 51
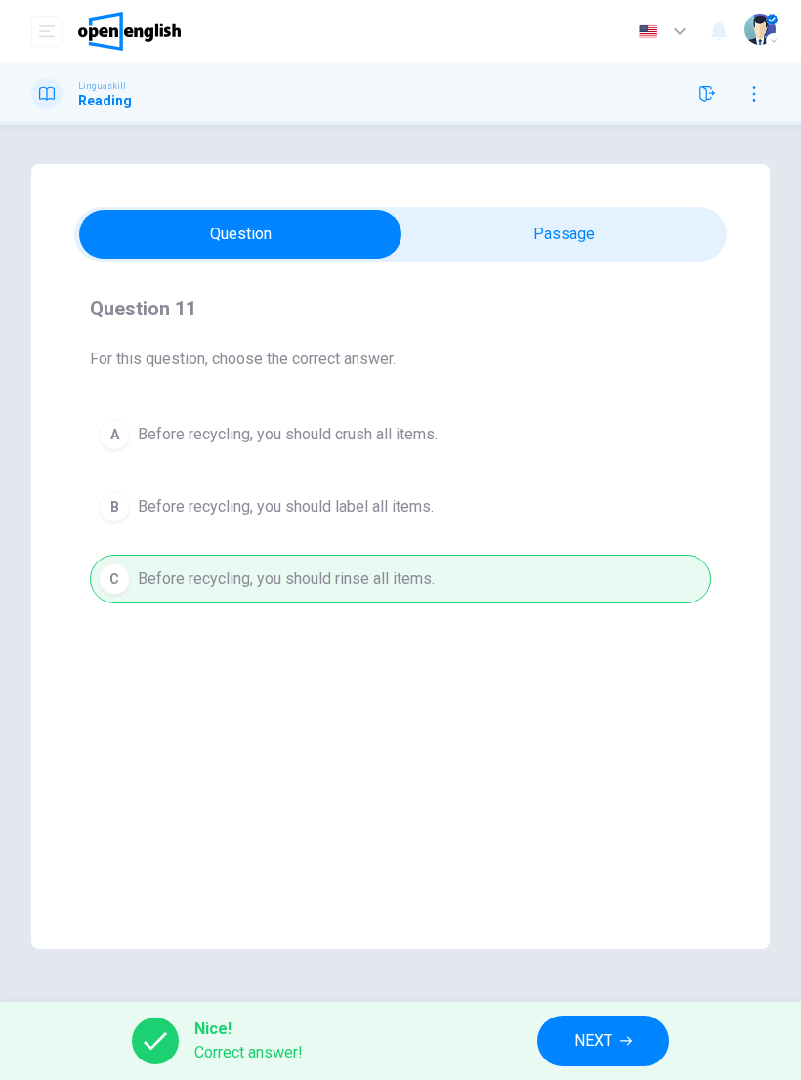
click at [604, 1066] on button "NEXT" at bounding box center [603, 1041] width 132 height 51
